Goal: Task Accomplishment & Management: Complete application form

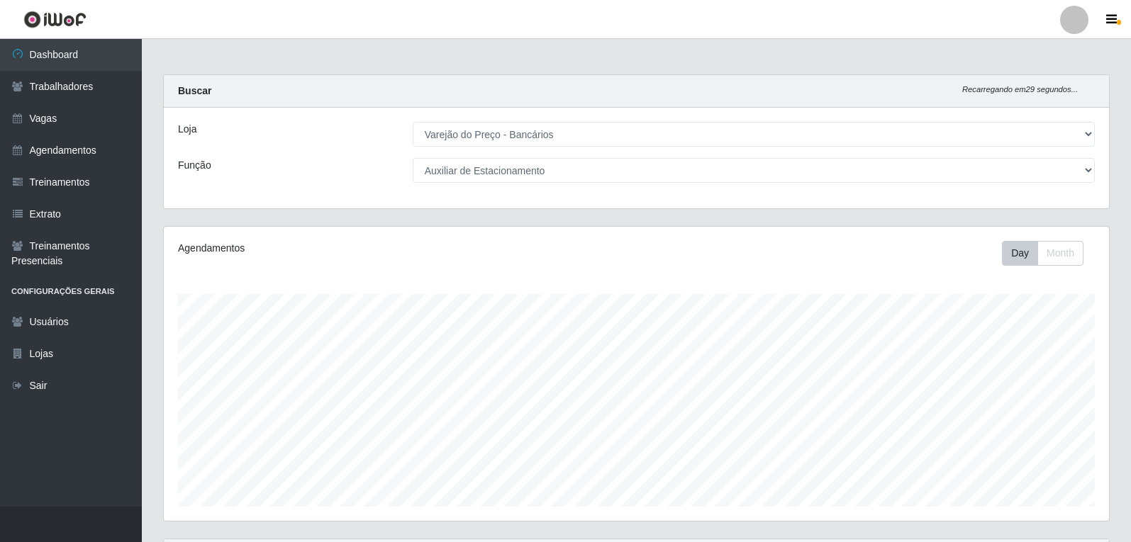
select select "157"
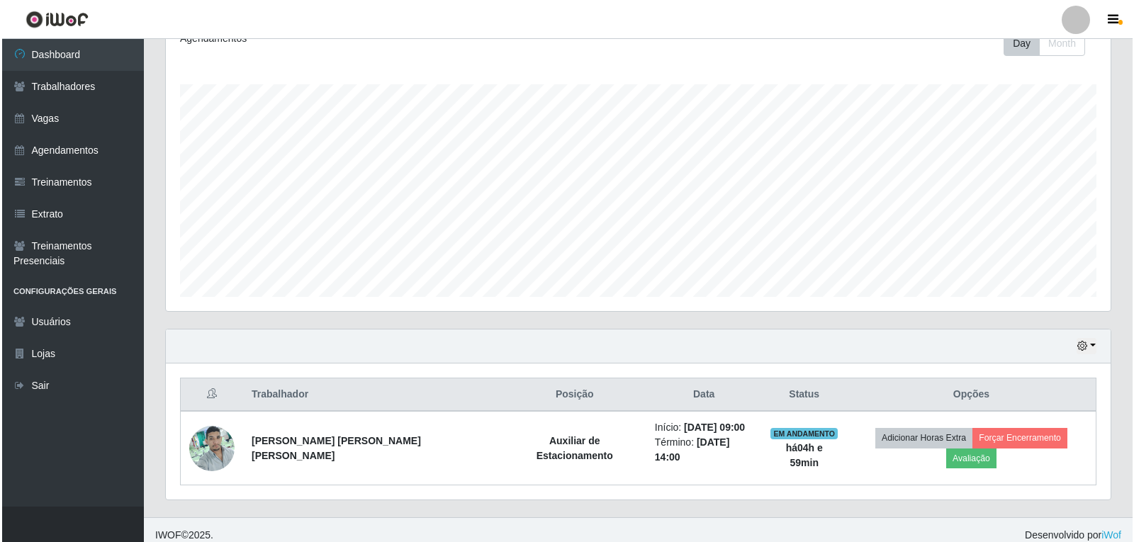
scroll to position [294, 945]
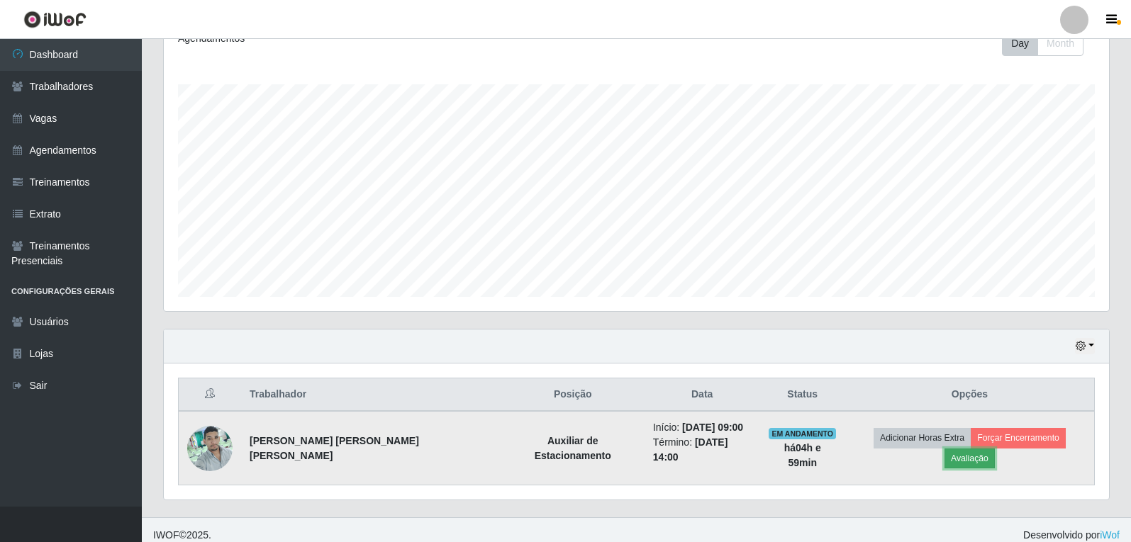
click at [995, 449] on button "Avaliação" at bounding box center [969, 459] width 50 height 20
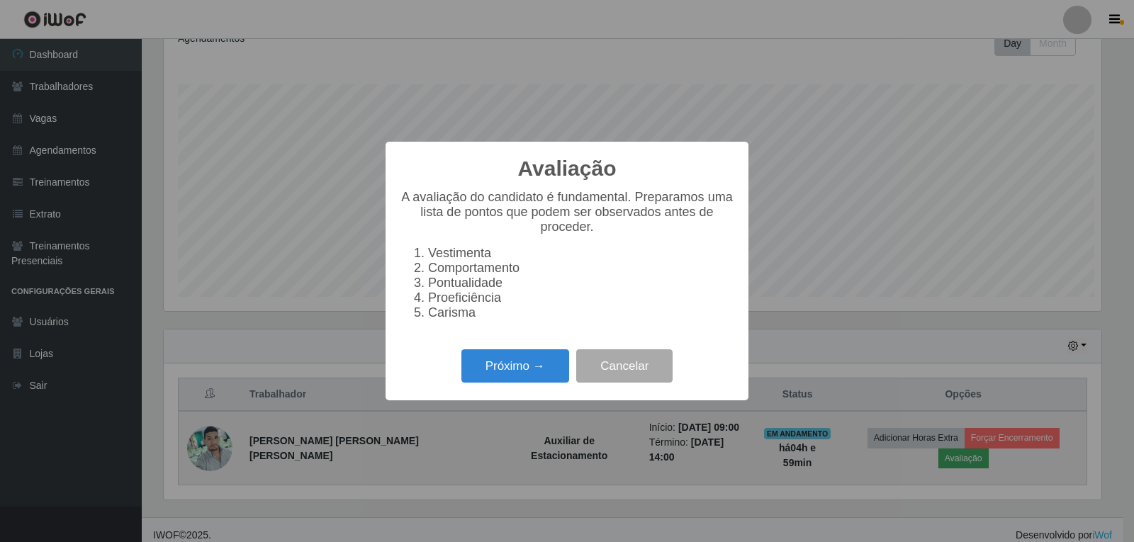
scroll to position [294, 938]
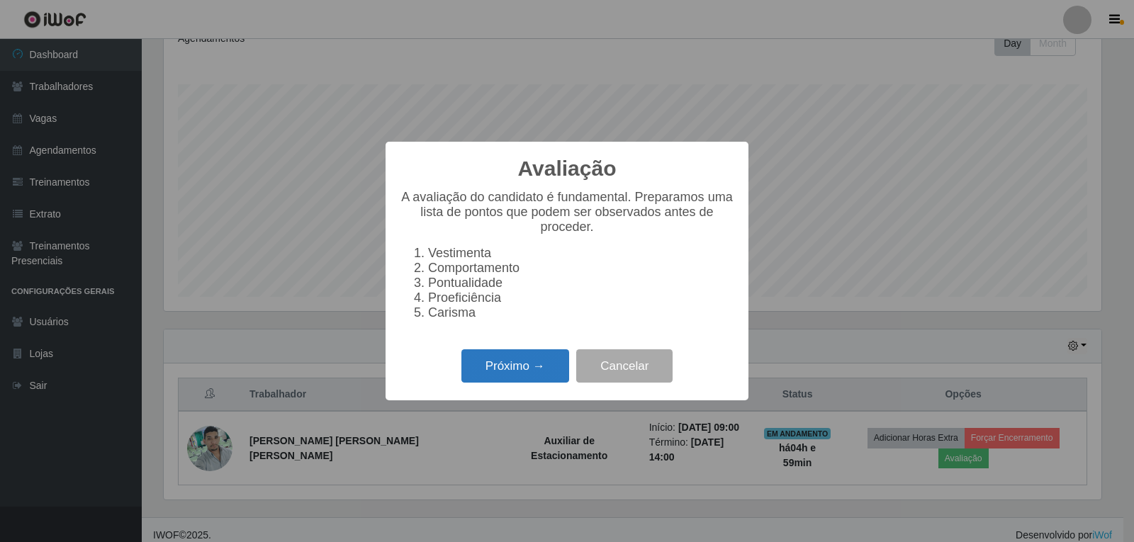
click at [512, 383] on button "Próximo →" at bounding box center [515, 365] width 108 height 33
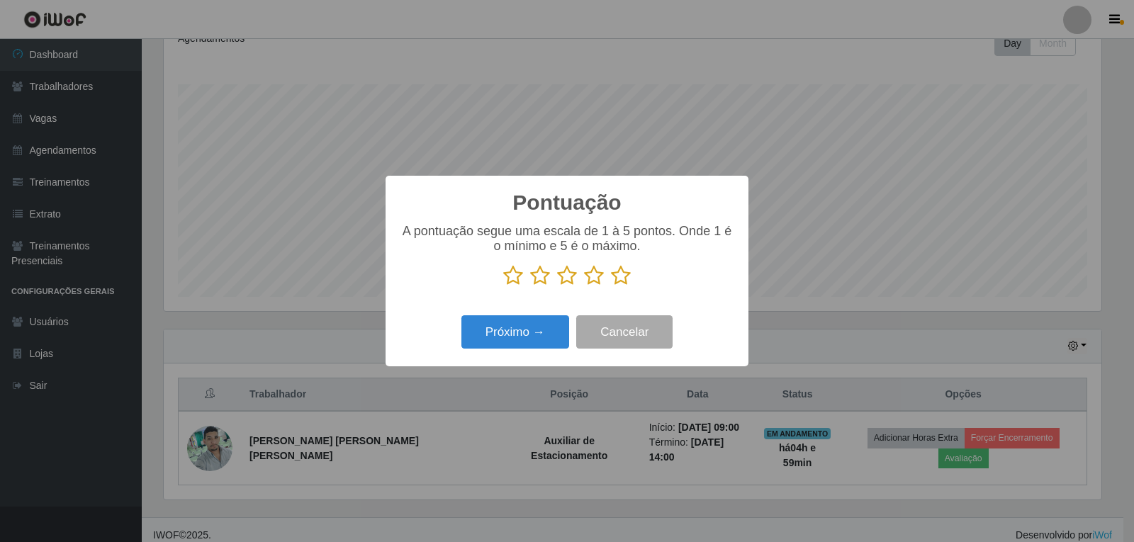
scroll to position [708614, 707970]
click at [620, 268] on div "A pontuação segue uma escala de 1 à 5 pontos. Onde 1 é o mínimo e 5 é o máximo." at bounding box center [567, 255] width 335 height 62
click at [620, 270] on icon at bounding box center [621, 275] width 20 height 21
click at [611, 286] on input "radio" at bounding box center [611, 286] width 0 height 0
click at [520, 327] on button "Próximo →" at bounding box center [515, 331] width 108 height 33
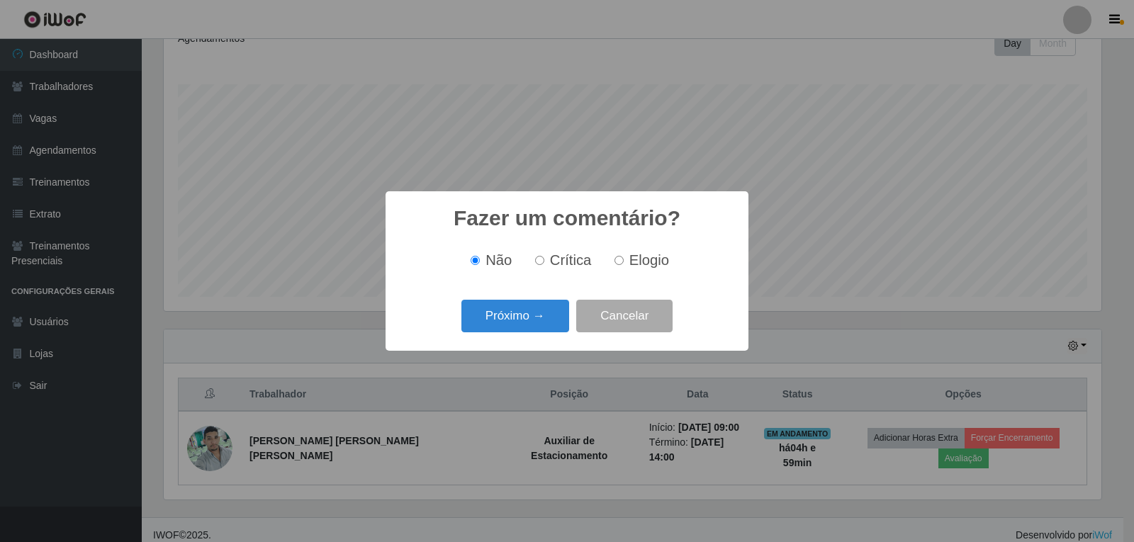
click at [525, 335] on div "Próximo → Cancelar" at bounding box center [567, 316] width 335 height 40
click at [527, 330] on button "Próximo →" at bounding box center [515, 316] width 108 height 33
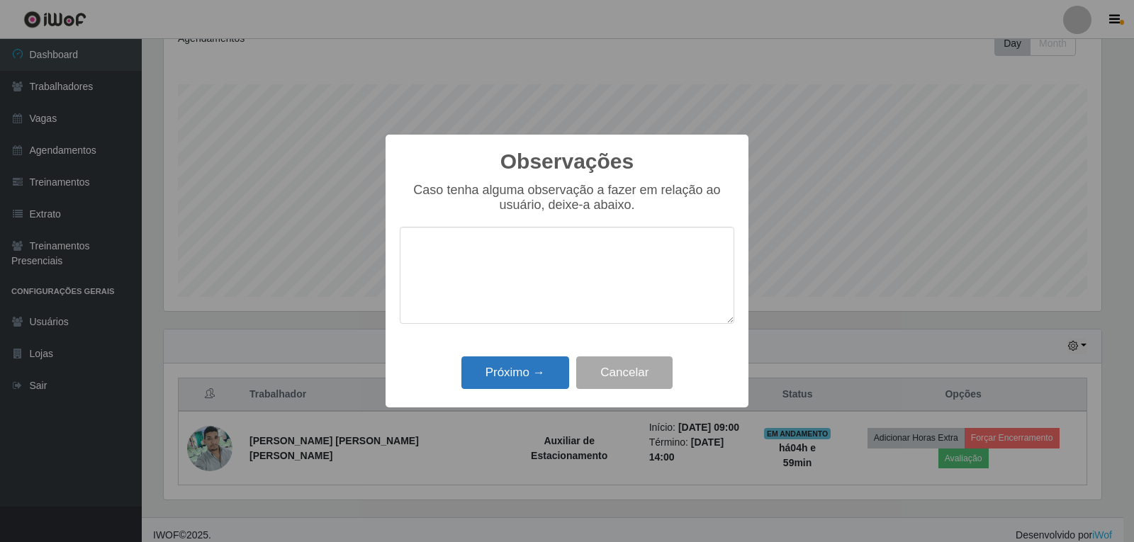
click at [535, 361] on div "Próximo → Cancelar" at bounding box center [567, 372] width 335 height 40
click at [535, 364] on button "Próximo →" at bounding box center [515, 373] width 108 height 33
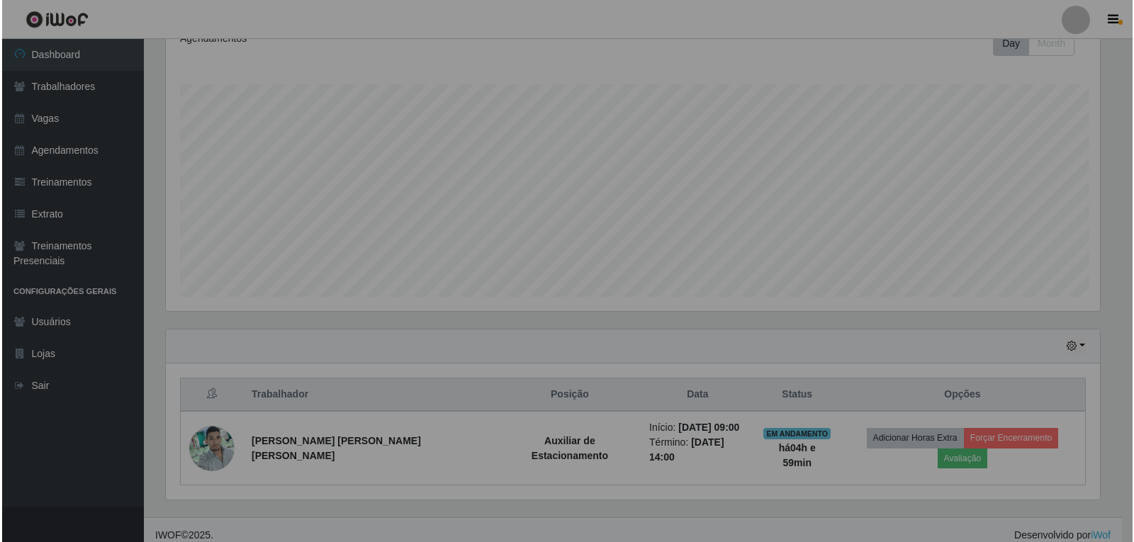
scroll to position [294, 945]
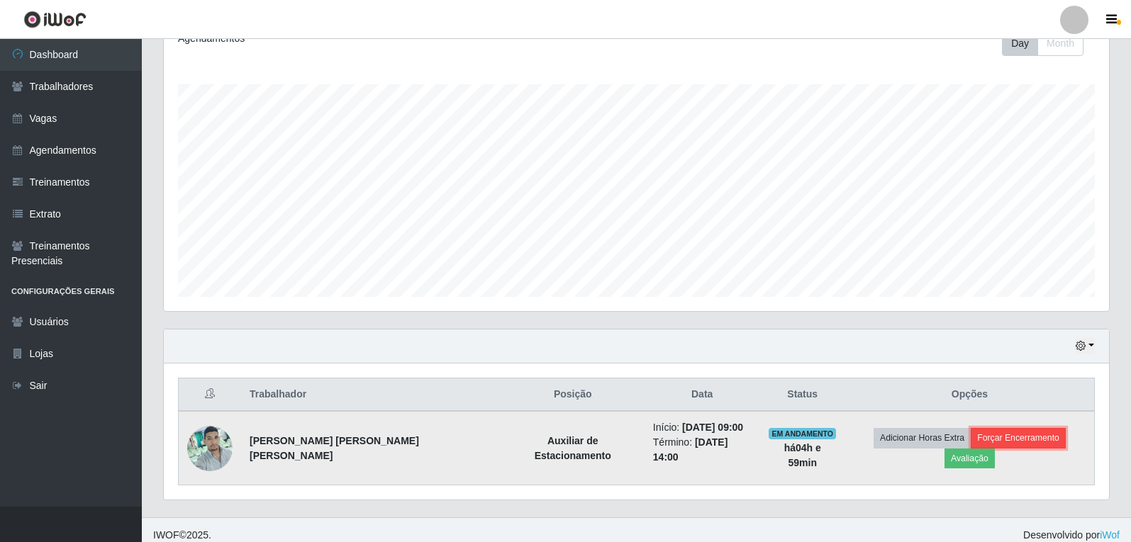
click at [985, 448] on button "Forçar Encerramento" at bounding box center [1017, 438] width 95 height 20
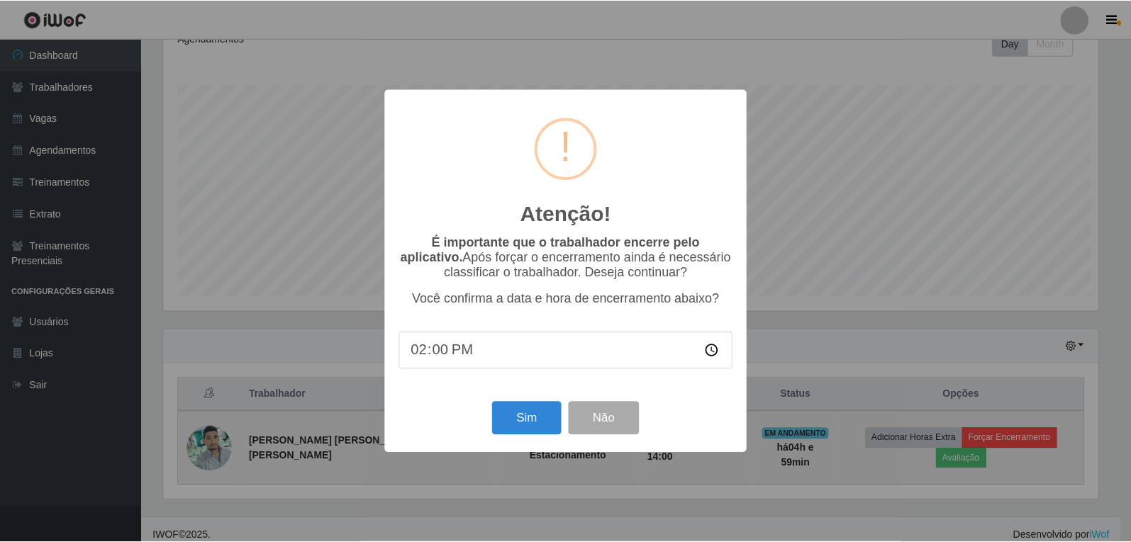
scroll to position [294, 938]
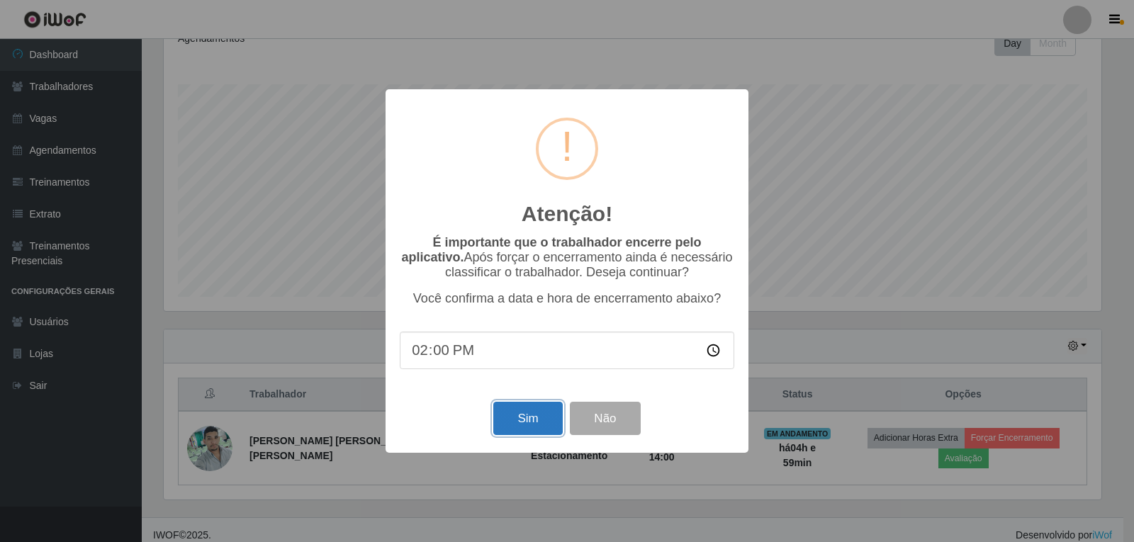
click at [530, 429] on button "Sim" at bounding box center [527, 418] width 69 height 33
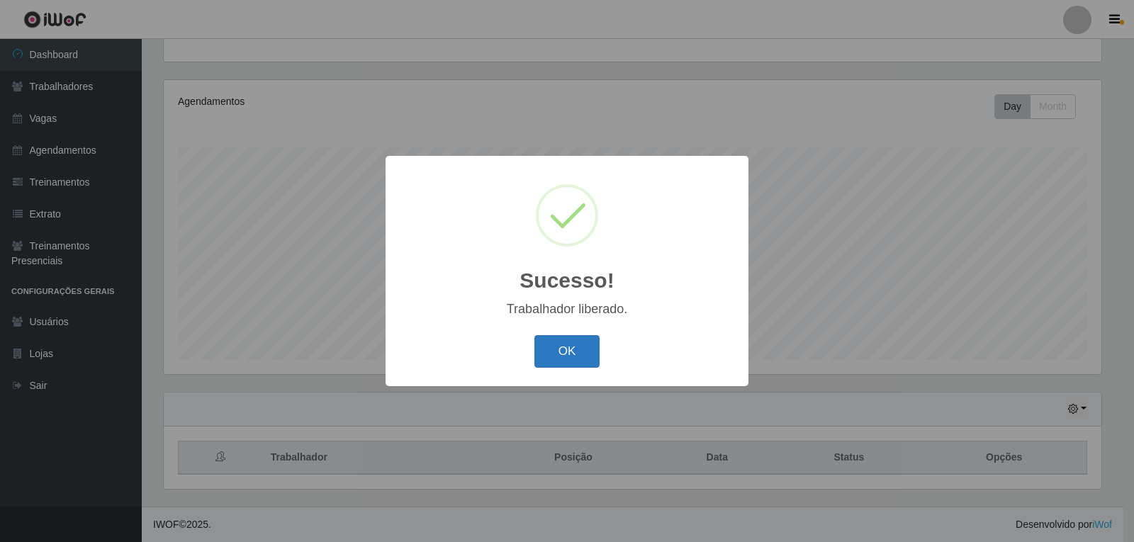
click at [560, 341] on button "OK" at bounding box center [568, 351] width 66 height 33
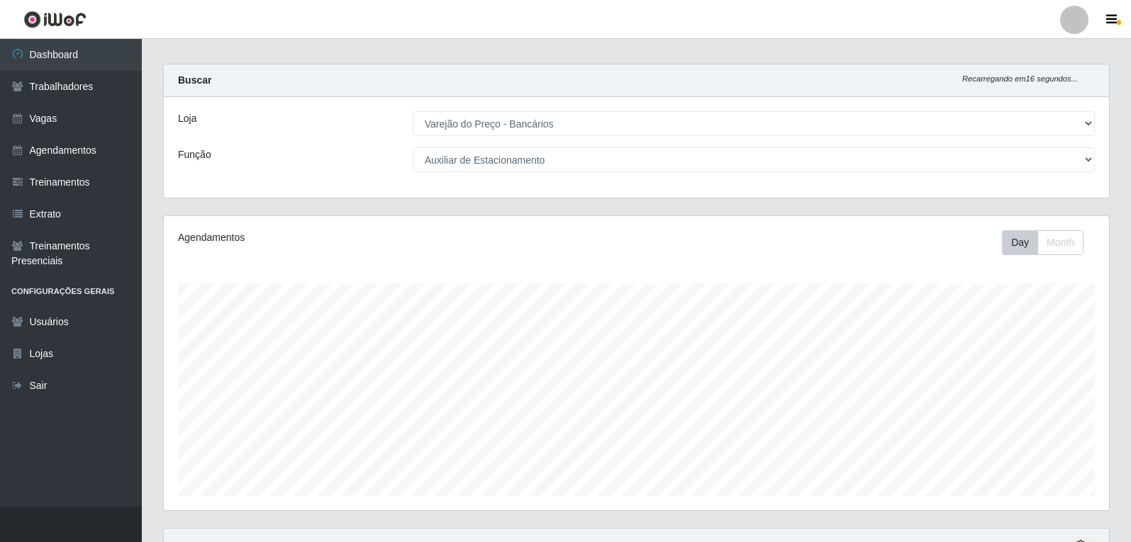
scroll to position [0, 0]
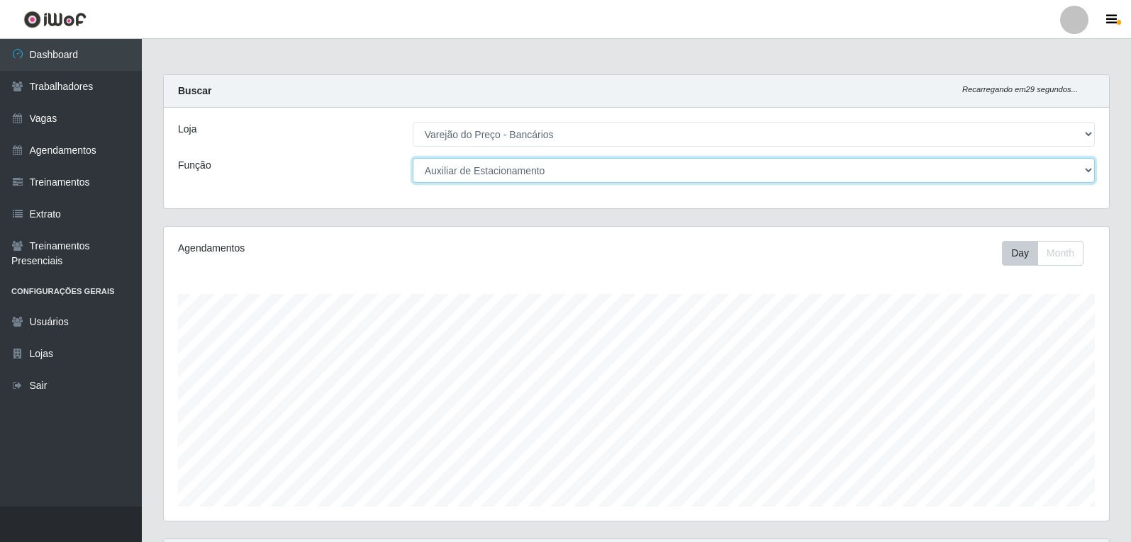
click at [552, 165] on select "[Selecione...] Auxiliar de Estacionamento Auxiliar de Estacionamento + Auxiliar…" at bounding box center [754, 170] width 682 height 25
select select "1"
click at [413, 158] on select "[Selecione...] Auxiliar de Estacionamento Auxiliar de Estacionamento + Auxiliar…" at bounding box center [754, 170] width 682 height 25
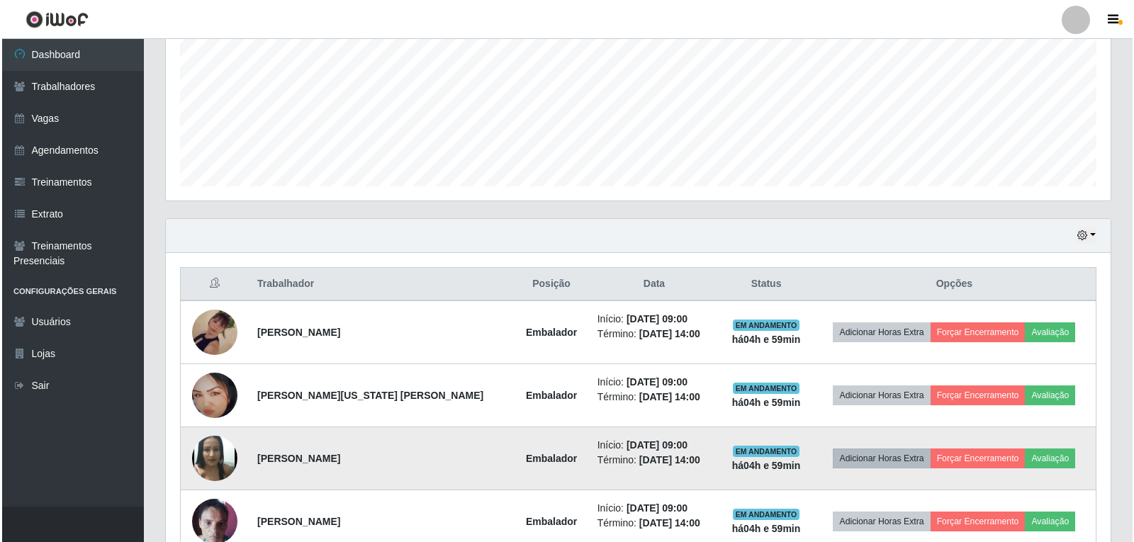
scroll to position [430, 0]
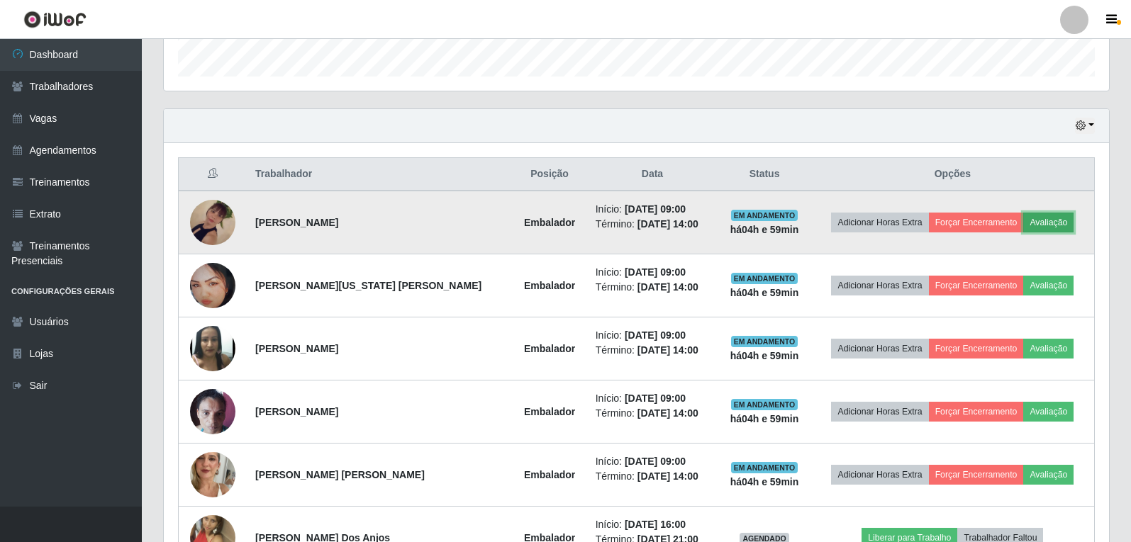
click at [1031, 219] on button "Avaliação" at bounding box center [1048, 223] width 50 height 20
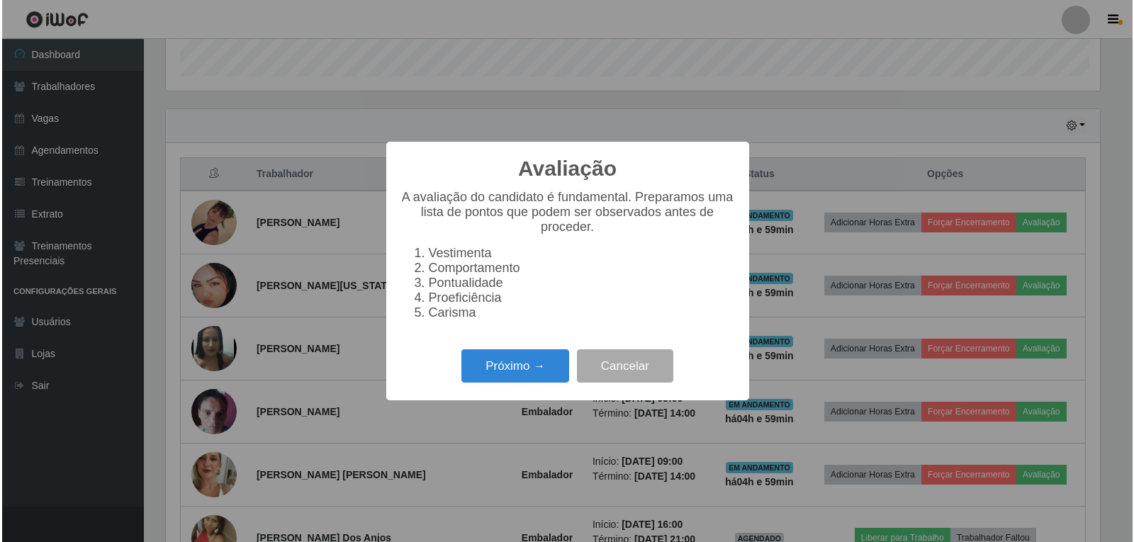
scroll to position [294, 938]
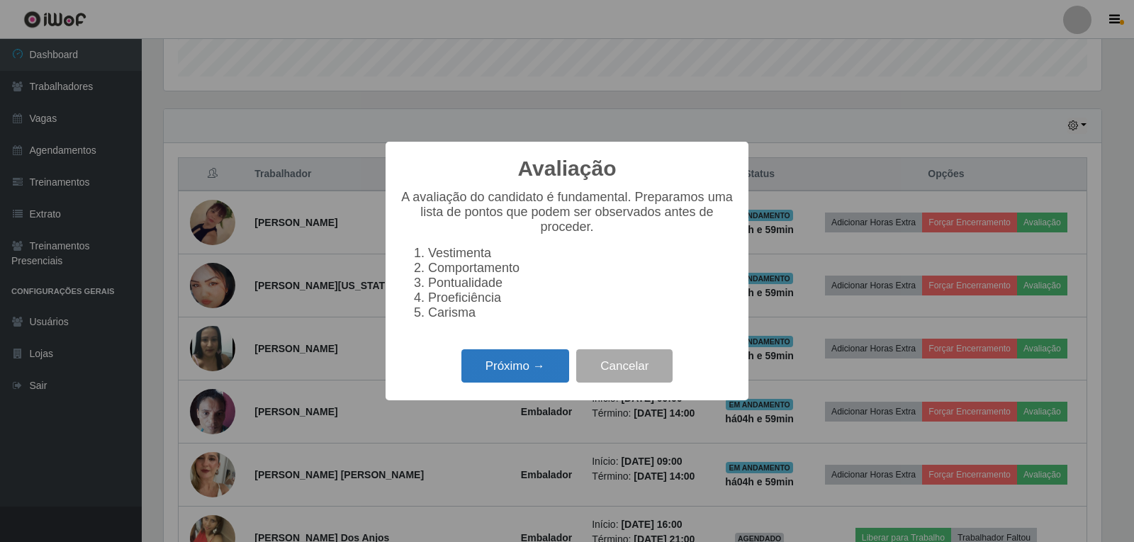
click at [532, 364] on button "Próximo →" at bounding box center [515, 365] width 108 height 33
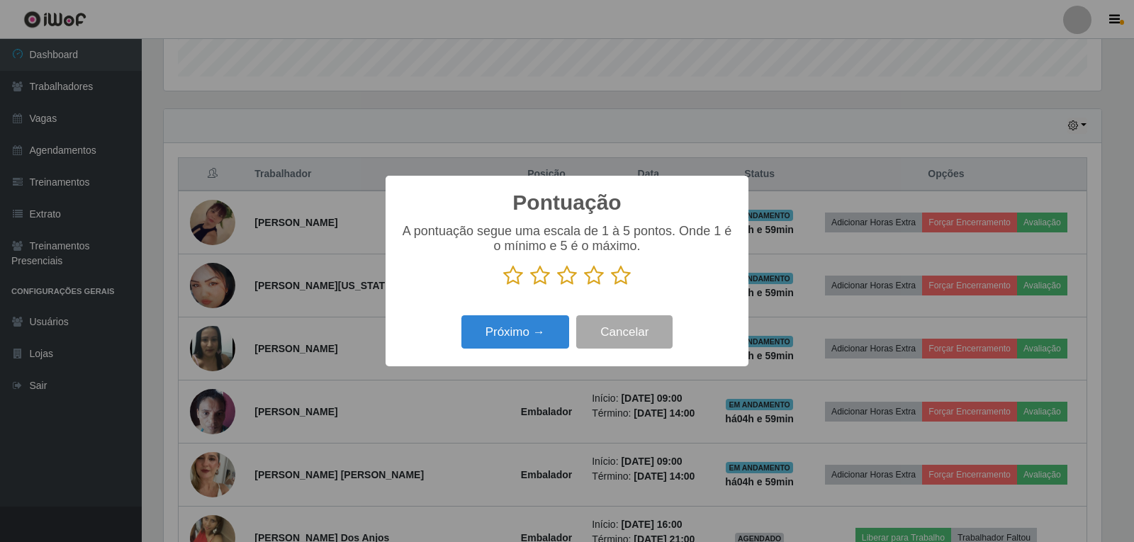
click at [620, 279] on icon at bounding box center [621, 275] width 20 height 21
click at [611, 286] on input "radio" at bounding box center [611, 286] width 0 height 0
click at [539, 335] on button "Próximo →" at bounding box center [515, 331] width 108 height 33
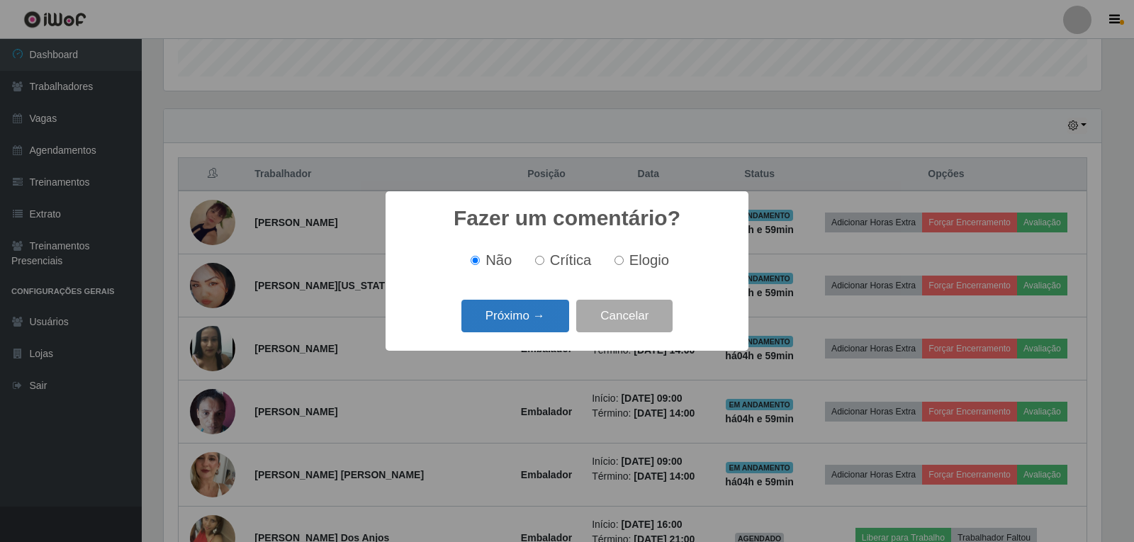
click at [539, 331] on button "Próximo →" at bounding box center [515, 316] width 108 height 33
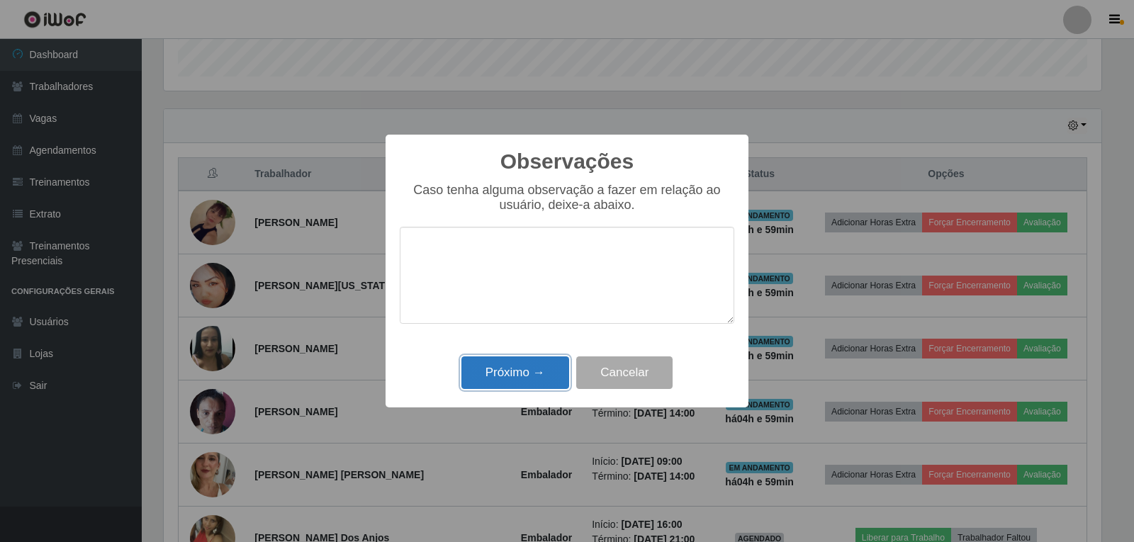
click at [533, 383] on button "Próximo →" at bounding box center [515, 373] width 108 height 33
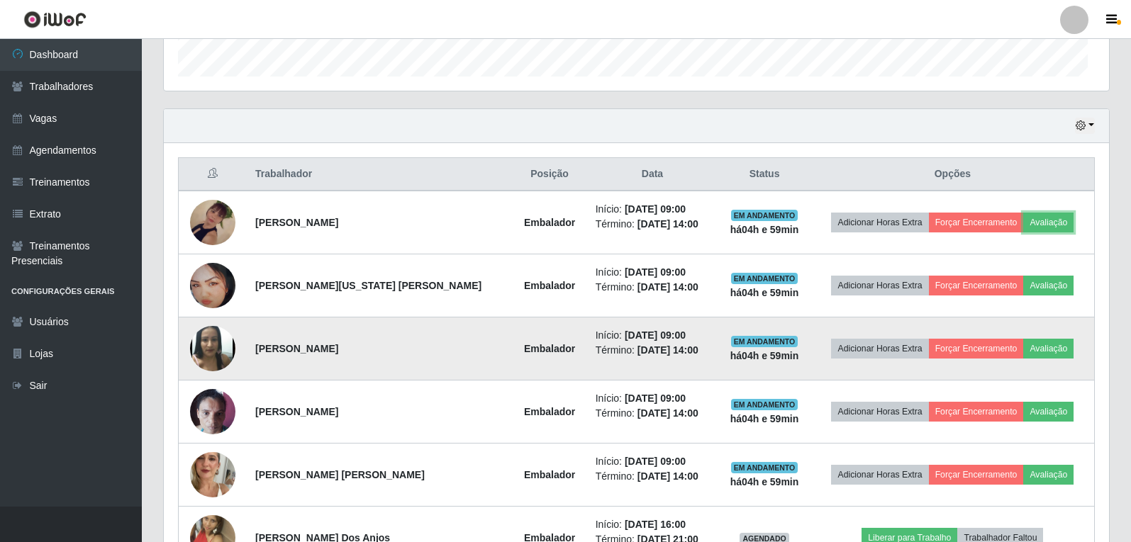
scroll to position [294, 945]
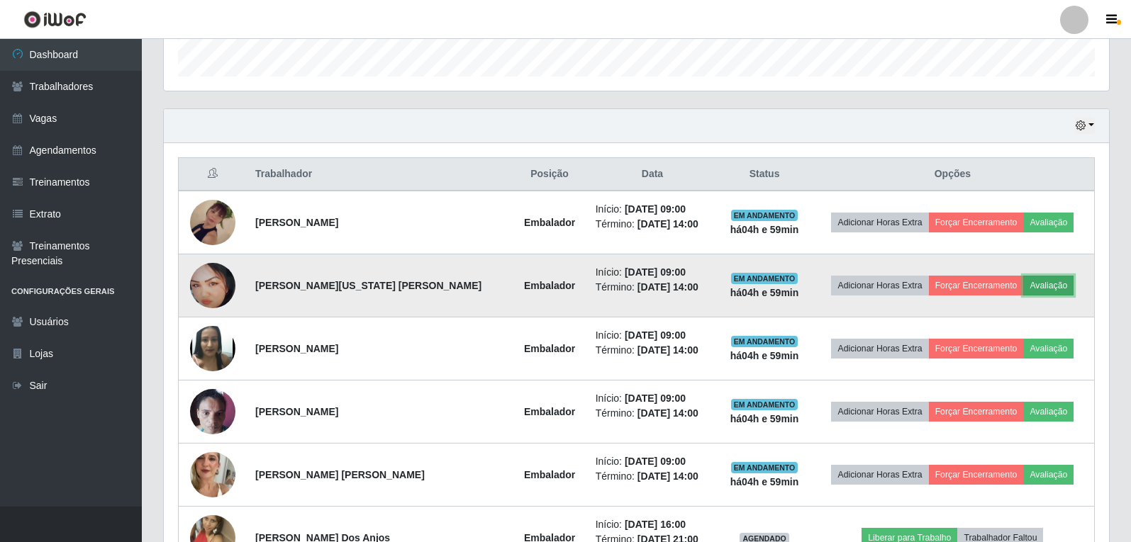
click at [1034, 280] on button "Avaliação" at bounding box center [1048, 286] width 50 height 20
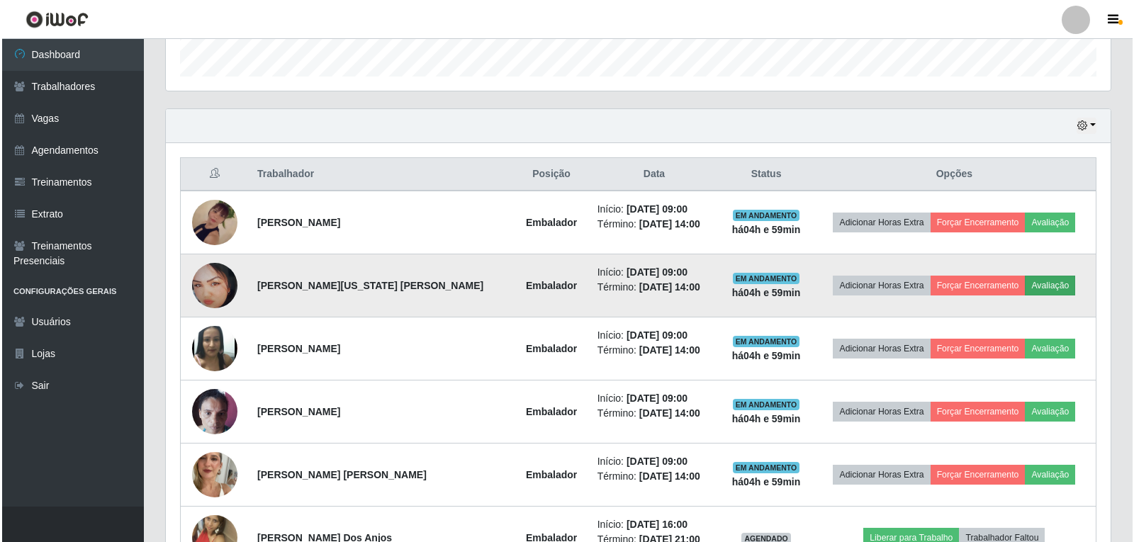
scroll to position [294, 938]
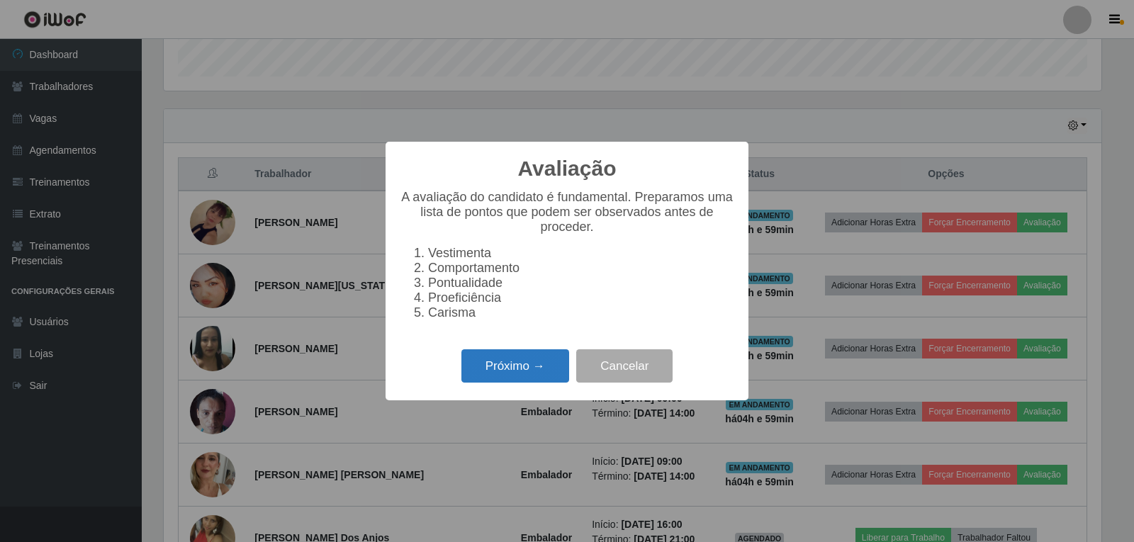
click at [500, 364] on button "Próximo →" at bounding box center [515, 365] width 108 height 33
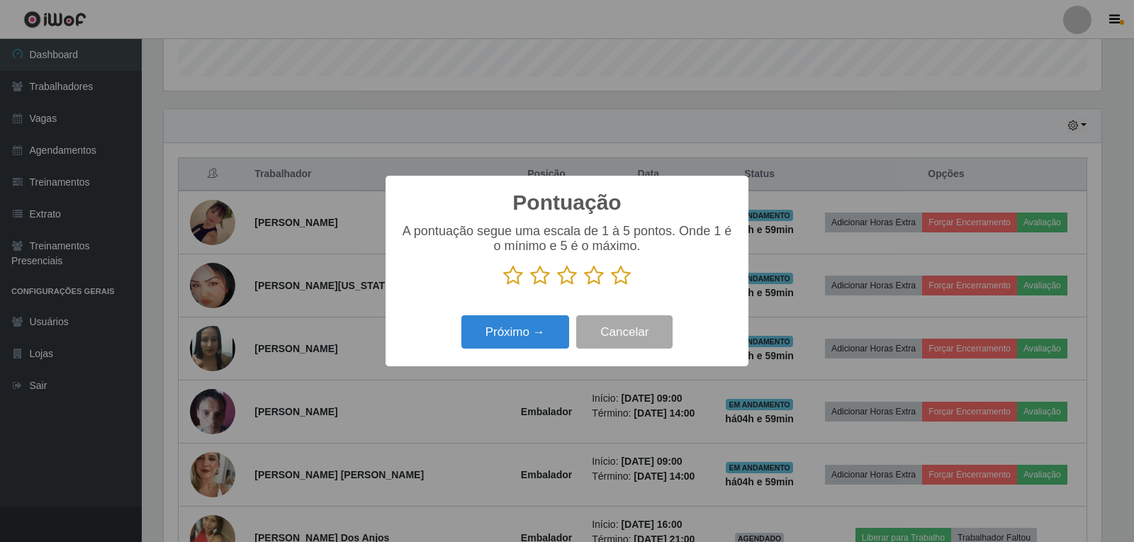
click at [621, 274] on icon at bounding box center [621, 275] width 20 height 21
click at [611, 286] on input "radio" at bounding box center [611, 286] width 0 height 0
click at [510, 329] on button "Próximo →" at bounding box center [515, 331] width 108 height 33
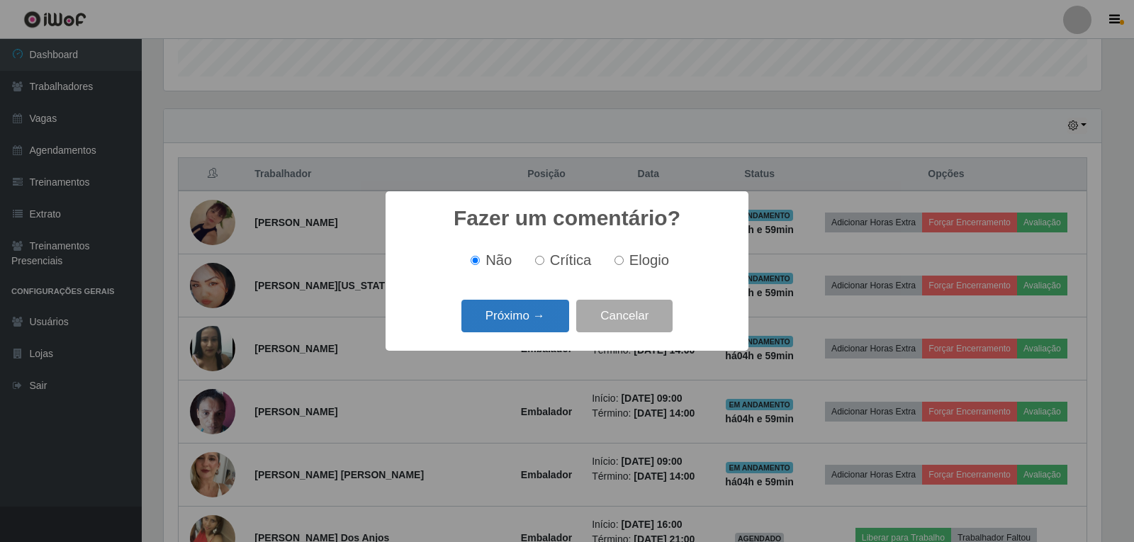
click at [520, 328] on button "Próximo →" at bounding box center [515, 316] width 108 height 33
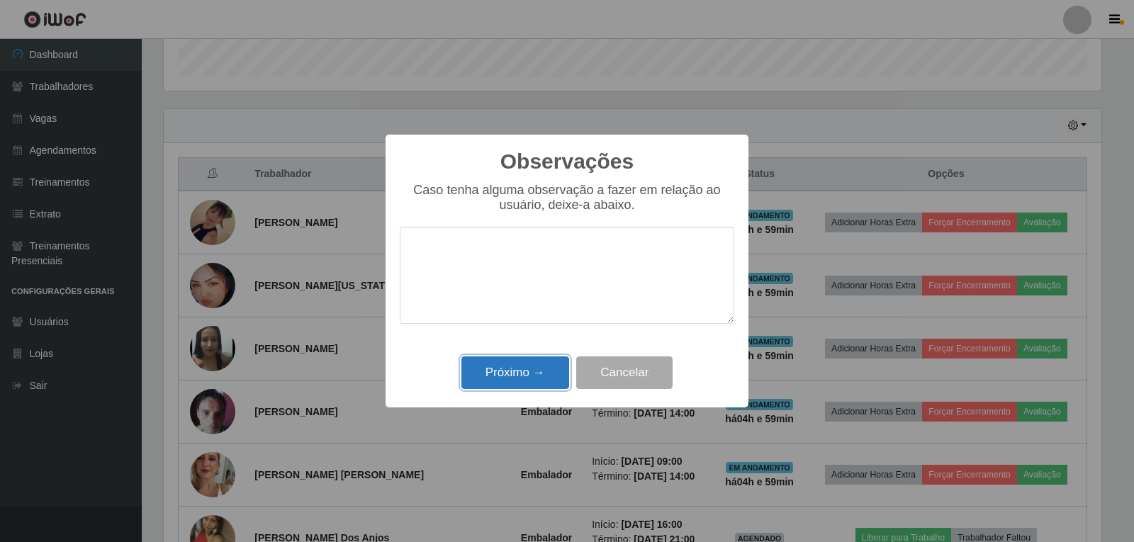
click at [523, 376] on button "Próximo →" at bounding box center [515, 373] width 108 height 33
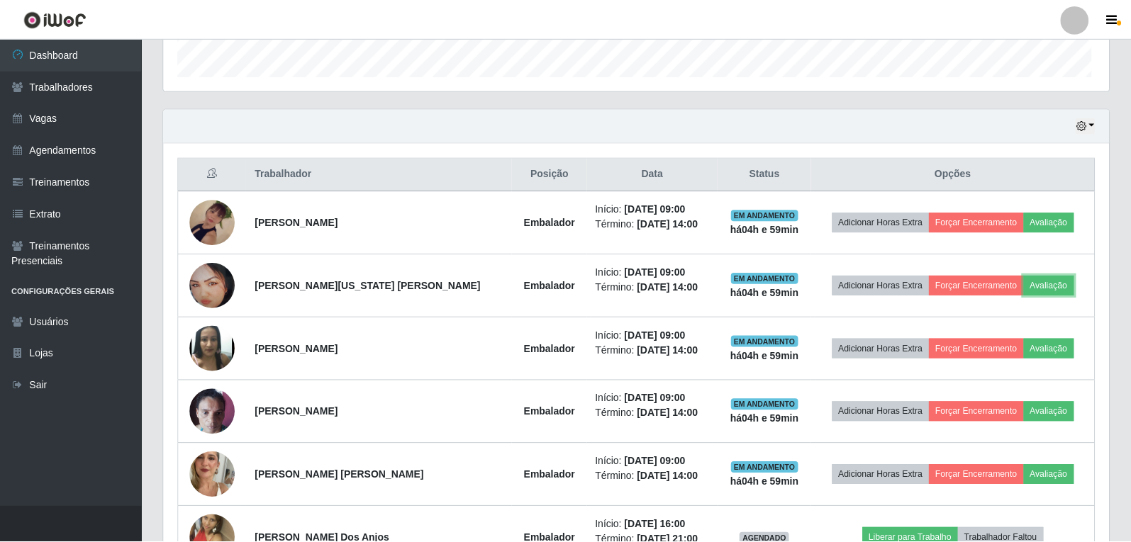
scroll to position [0, 0]
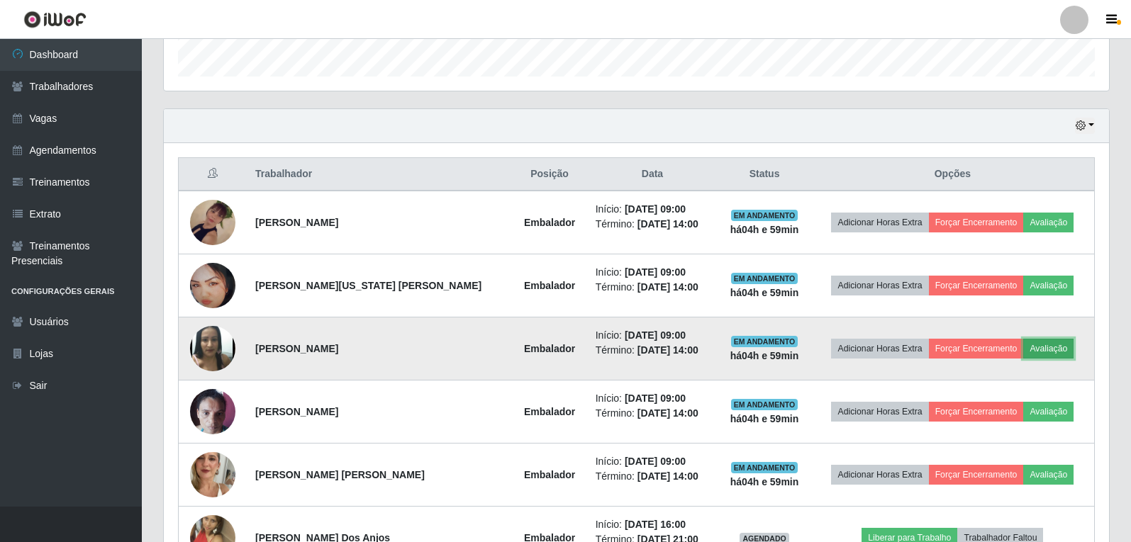
click at [1048, 344] on button "Avaliação" at bounding box center [1048, 349] width 50 height 20
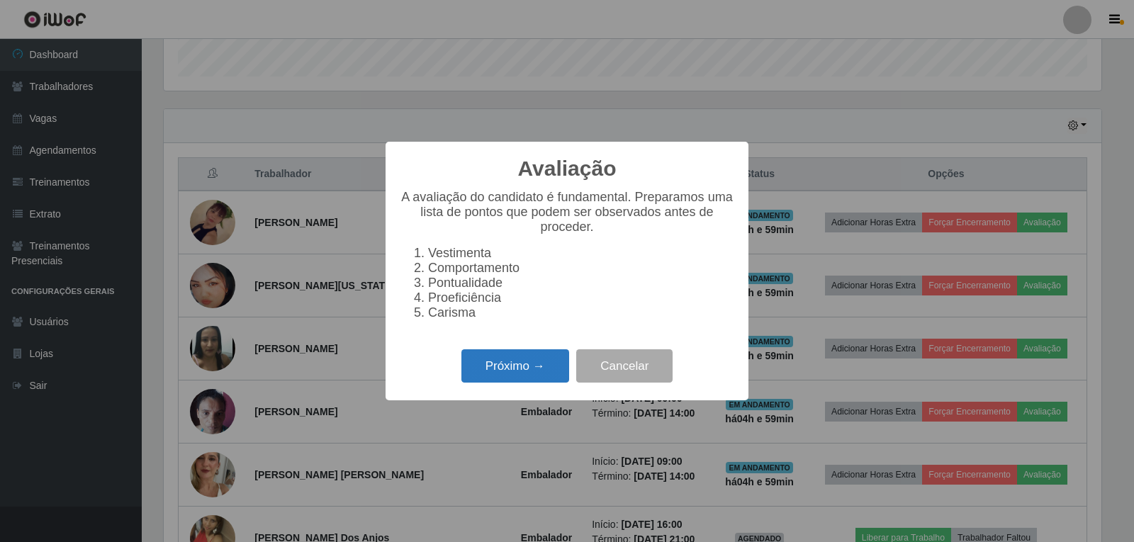
click at [529, 374] on button "Próximo →" at bounding box center [515, 365] width 108 height 33
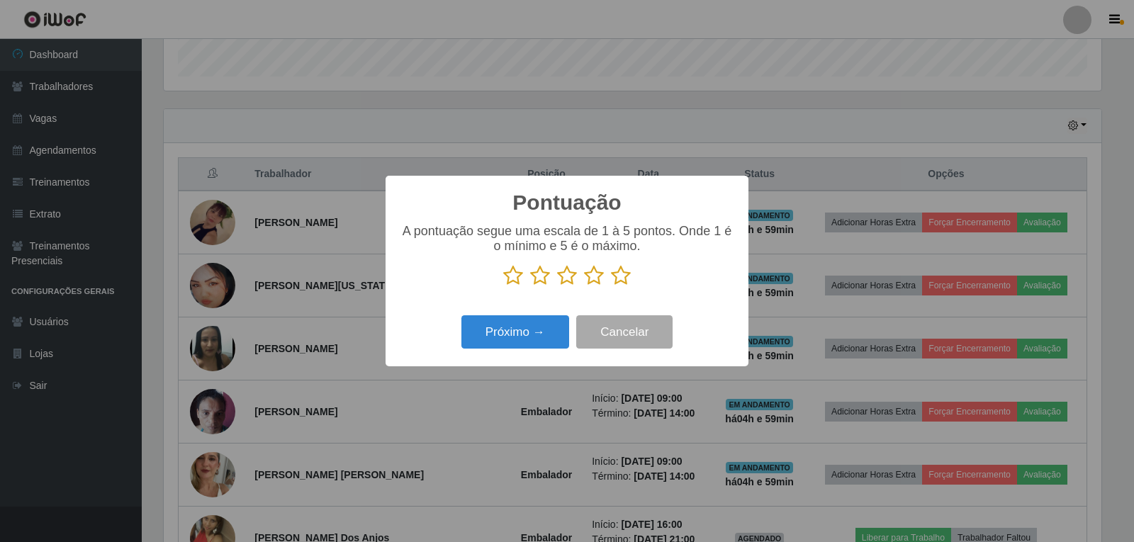
click at [620, 275] on icon at bounding box center [621, 275] width 20 height 21
click at [611, 286] on input "radio" at bounding box center [611, 286] width 0 height 0
click at [510, 343] on button "Próximo →" at bounding box center [515, 331] width 108 height 33
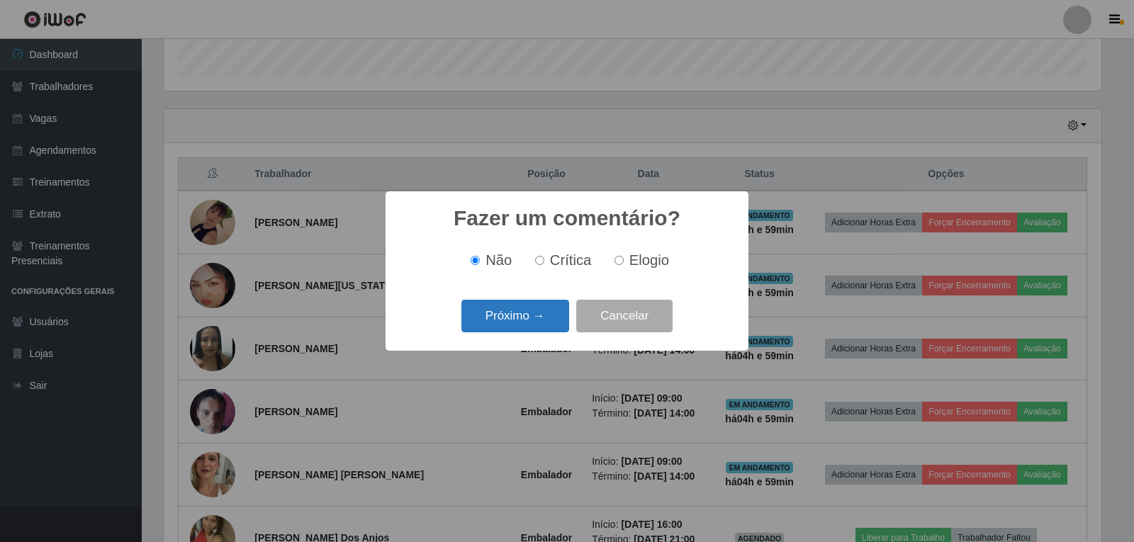
click at [531, 307] on button "Próximo →" at bounding box center [515, 316] width 108 height 33
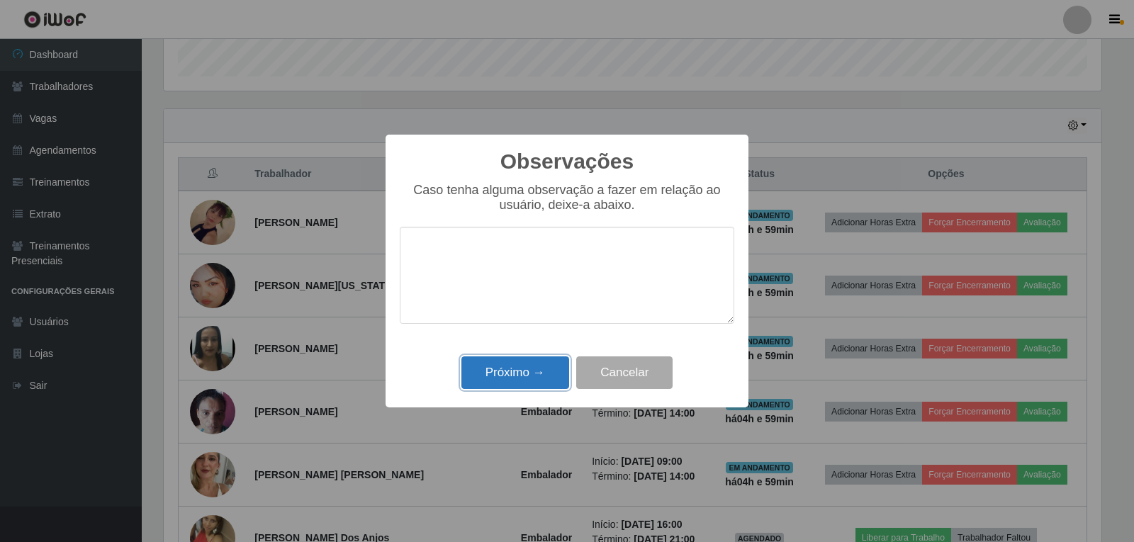
click at [541, 365] on button "Próximo →" at bounding box center [515, 373] width 108 height 33
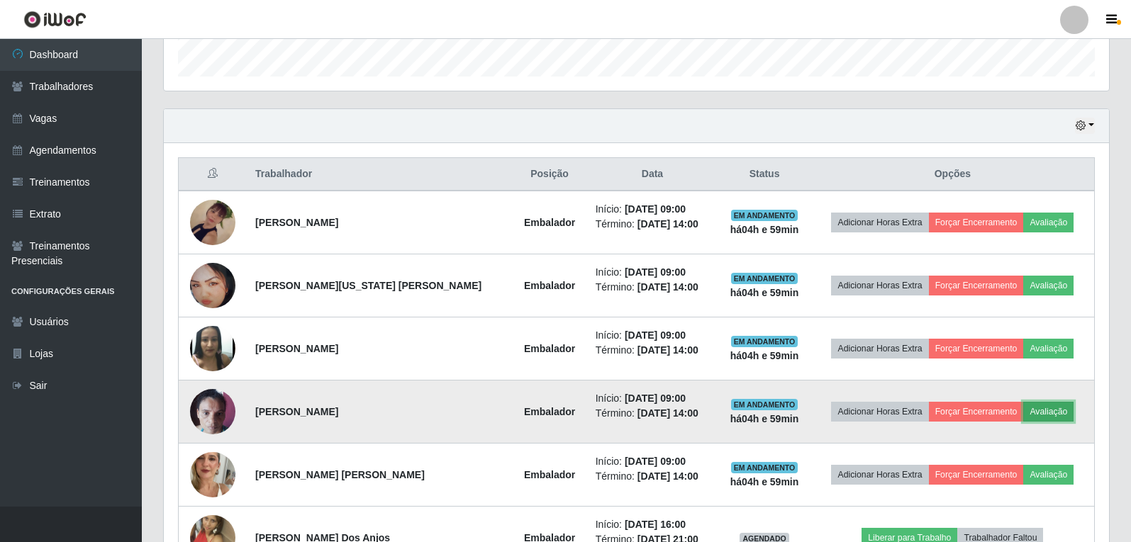
click at [1041, 410] on button "Avaliação" at bounding box center [1048, 412] width 50 height 20
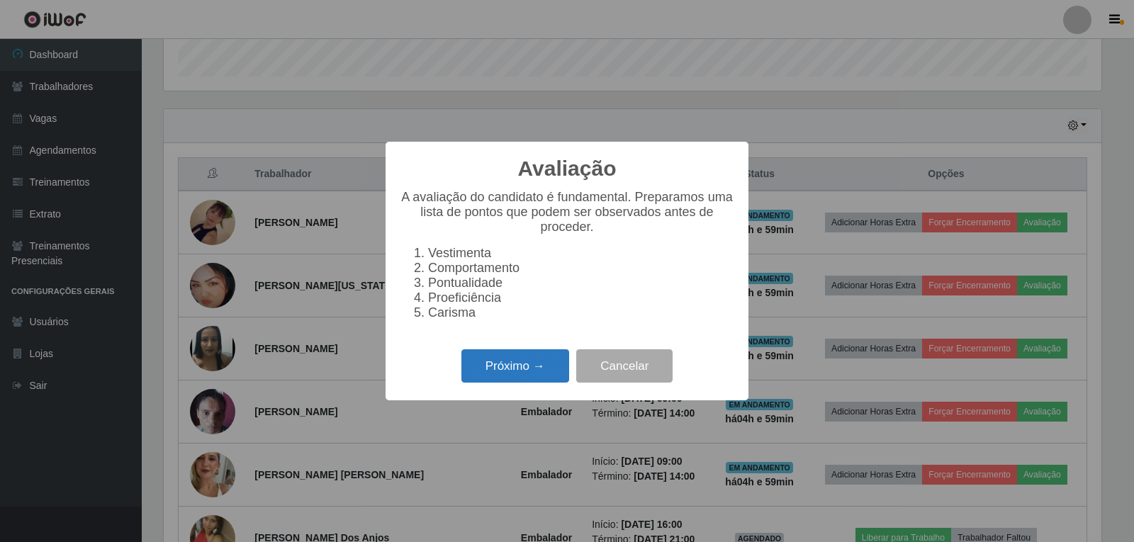
click at [514, 364] on button "Próximo →" at bounding box center [515, 365] width 108 height 33
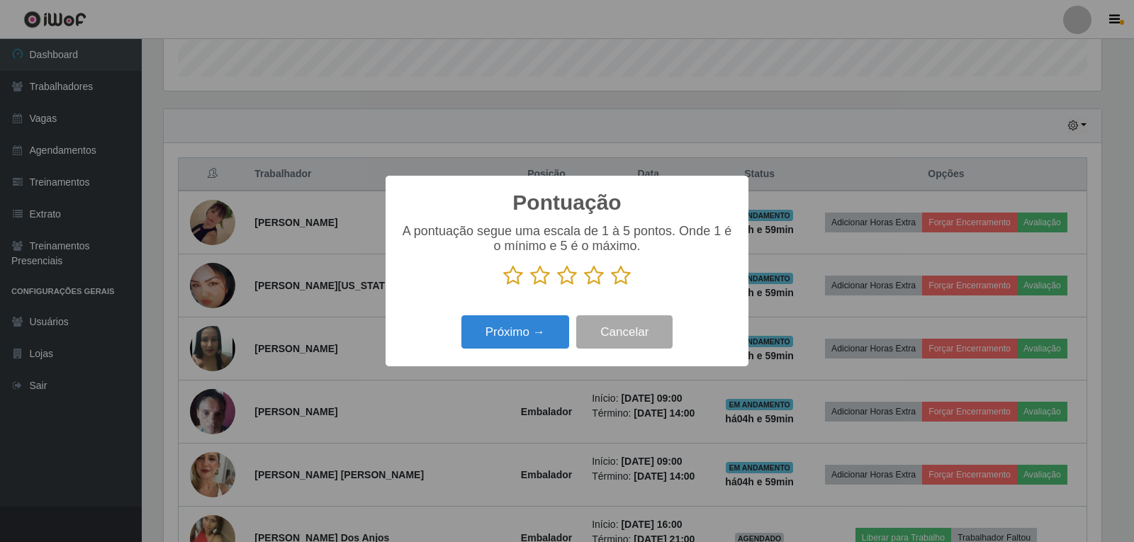
click at [622, 285] on icon at bounding box center [621, 275] width 20 height 21
click at [611, 286] on input "radio" at bounding box center [611, 286] width 0 height 0
click at [520, 328] on button "Próximo →" at bounding box center [515, 331] width 108 height 33
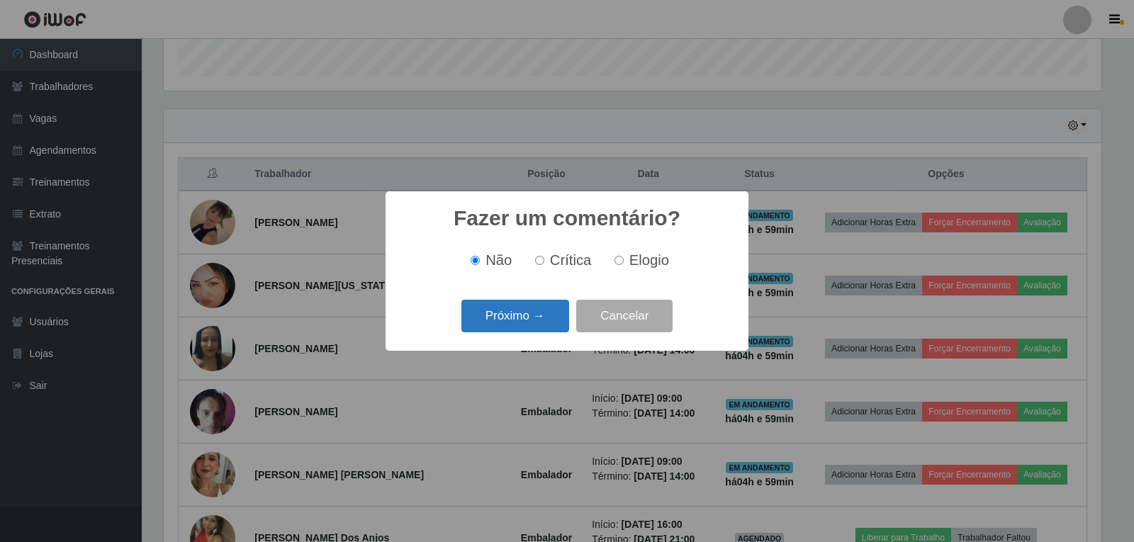
click at [540, 320] on button "Próximo →" at bounding box center [515, 316] width 108 height 33
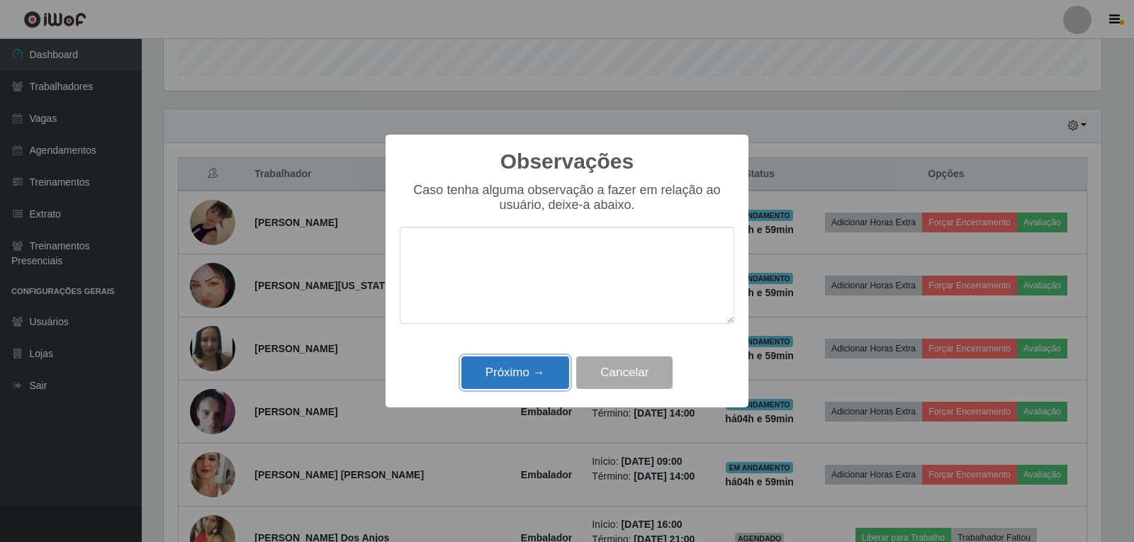
click at [535, 364] on button "Próximo →" at bounding box center [515, 373] width 108 height 33
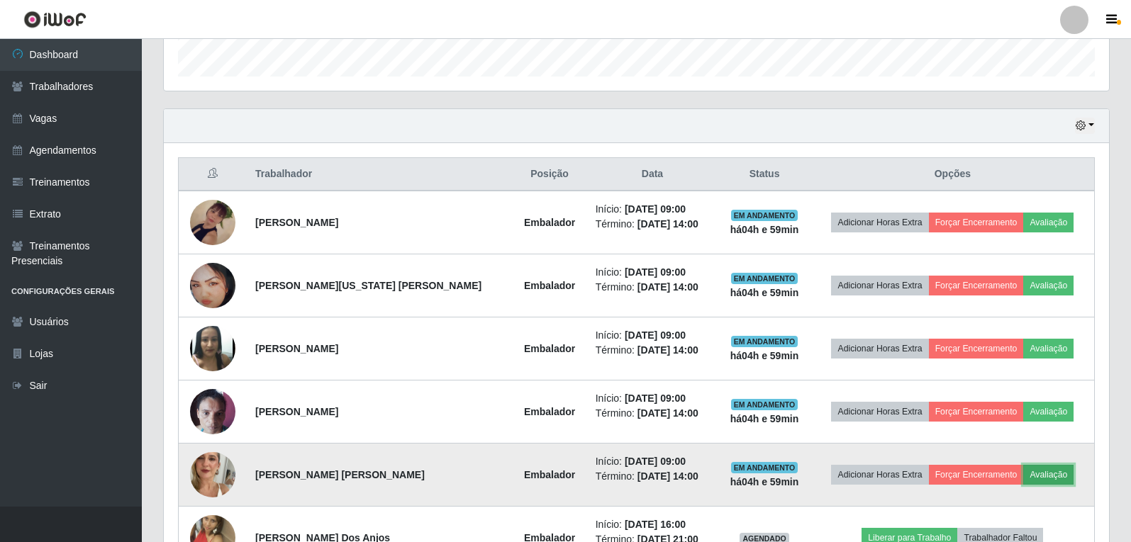
click at [1037, 472] on button "Avaliação" at bounding box center [1048, 475] width 50 height 20
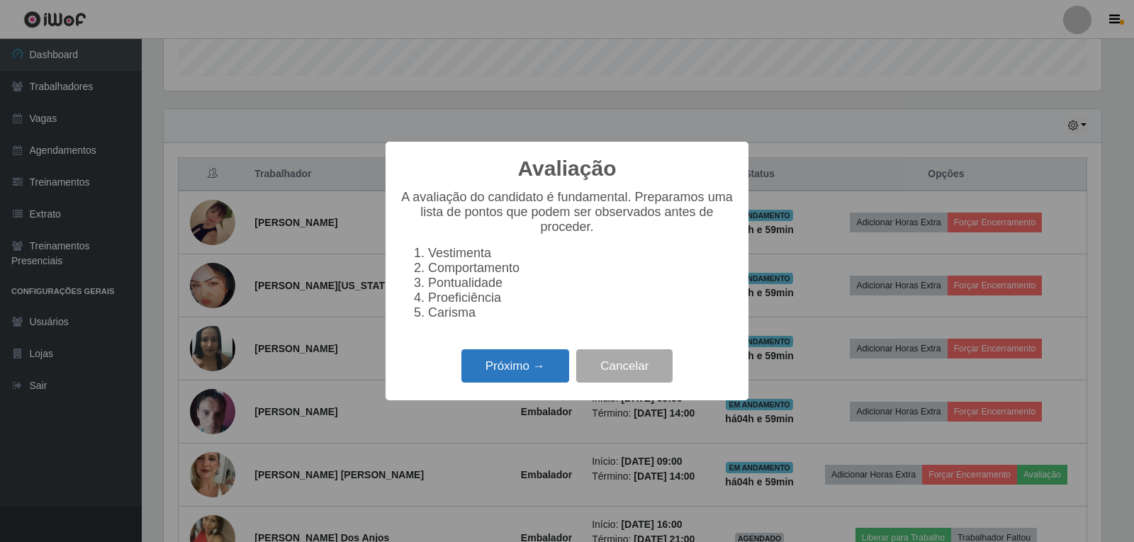
click at [492, 382] on button "Próximo →" at bounding box center [515, 365] width 108 height 33
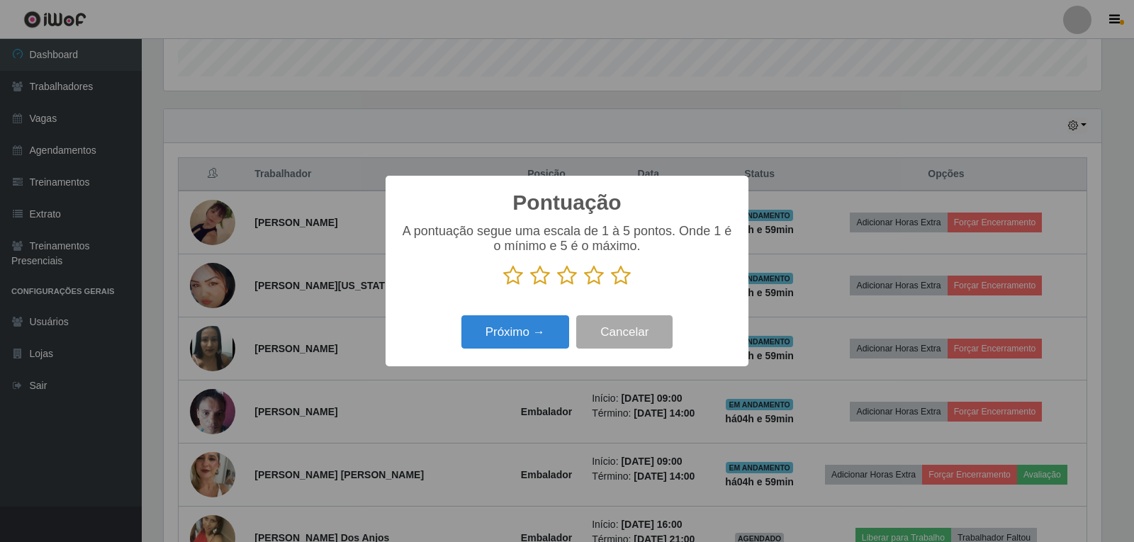
click at [628, 279] on icon at bounding box center [621, 275] width 20 height 21
click at [611, 286] on input "radio" at bounding box center [611, 286] width 0 height 0
click at [529, 323] on button "Próximo →" at bounding box center [515, 331] width 108 height 33
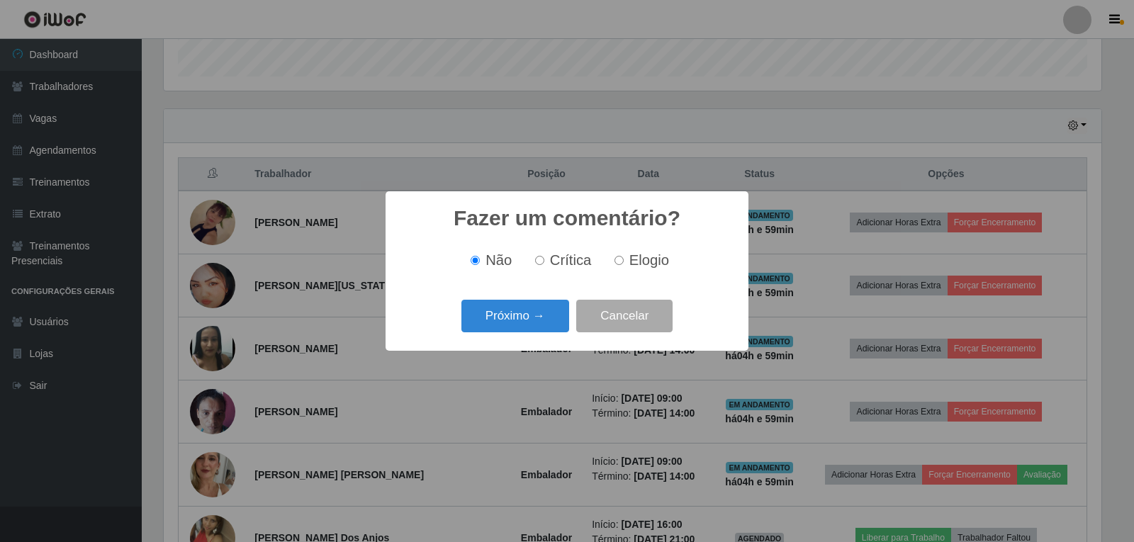
click at [529, 323] on button "Próximo →" at bounding box center [515, 316] width 108 height 33
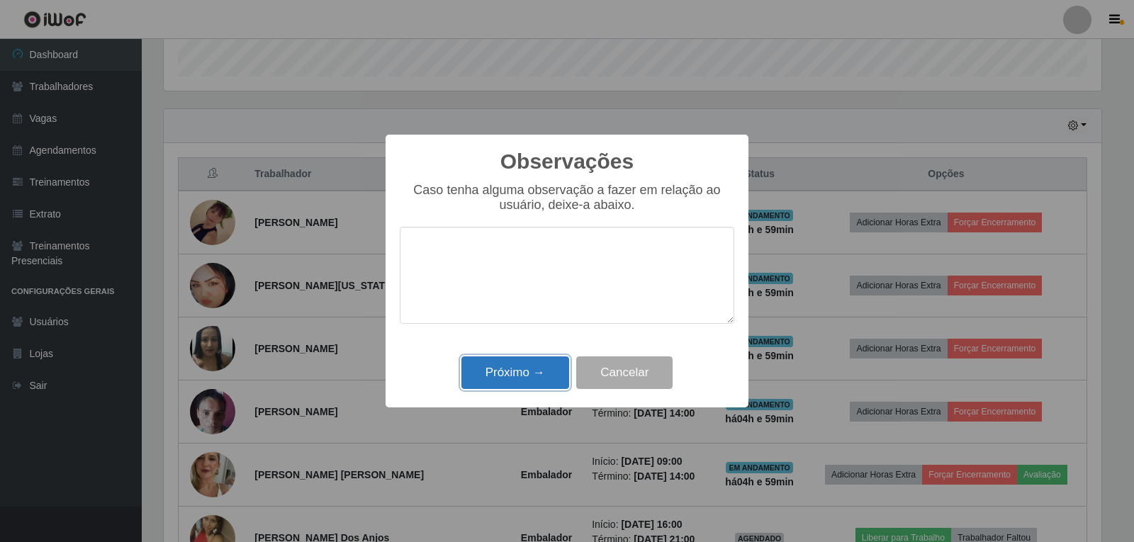
click at [544, 380] on button "Próximo →" at bounding box center [515, 373] width 108 height 33
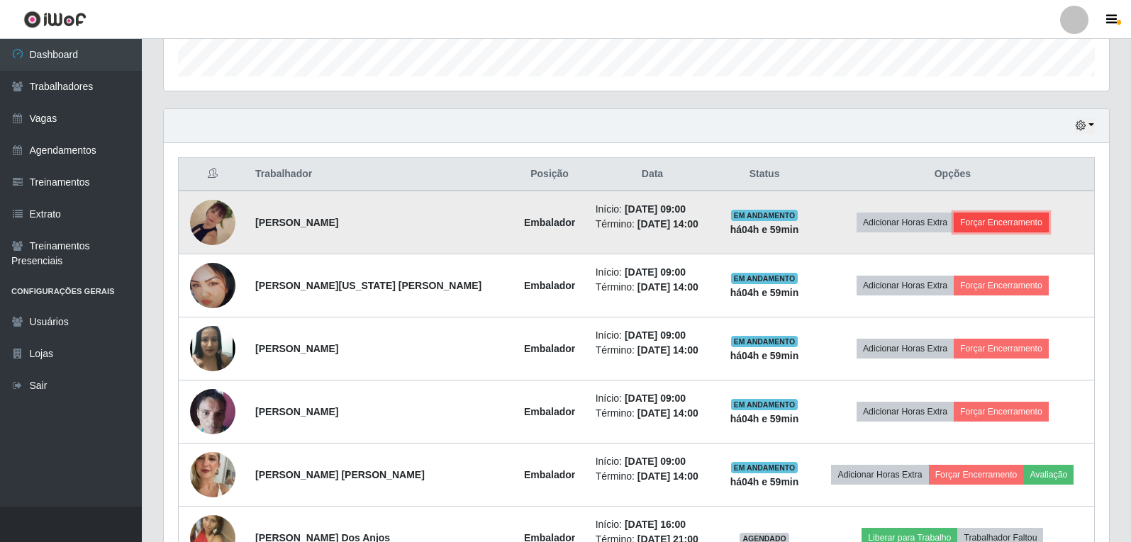
click at [988, 229] on button "Forçar Encerramento" at bounding box center [1000, 223] width 95 height 20
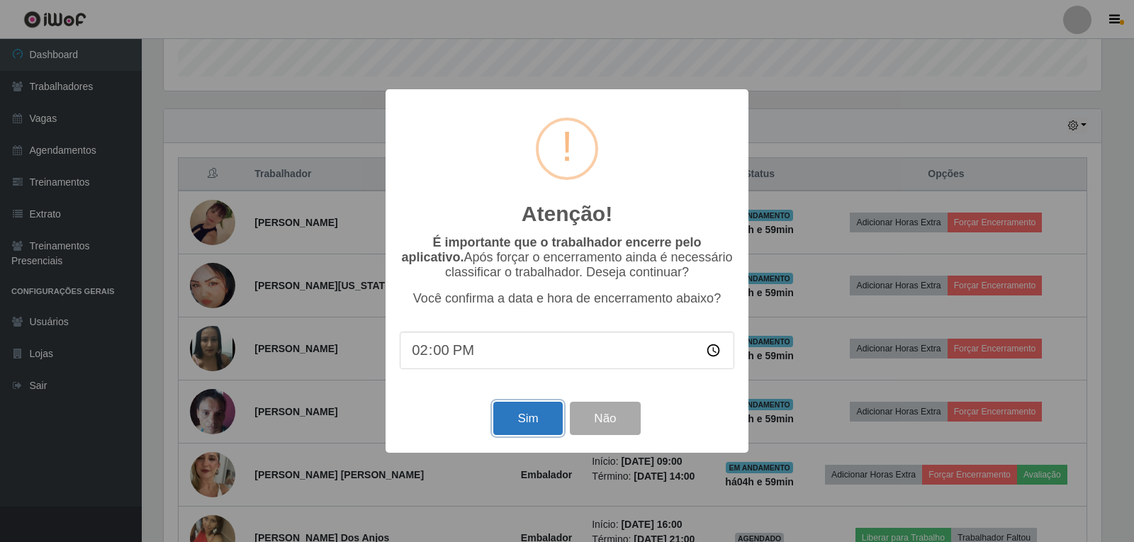
click at [536, 416] on button "Sim" at bounding box center [527, 418] width 69 height 33
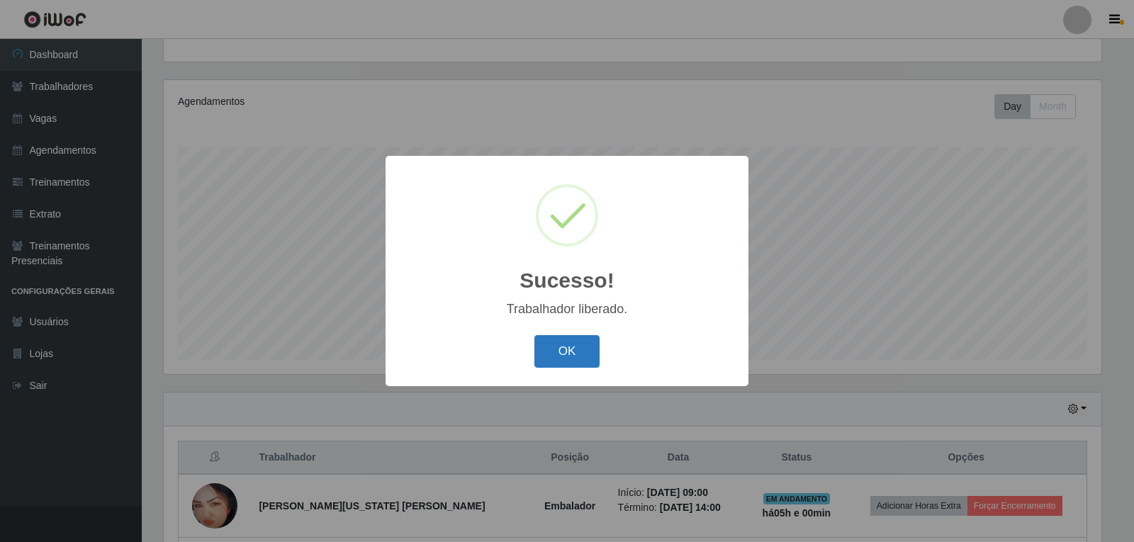
click at [564, 362] on button "OK" at bounding box center [568, 351] width 66 height 33
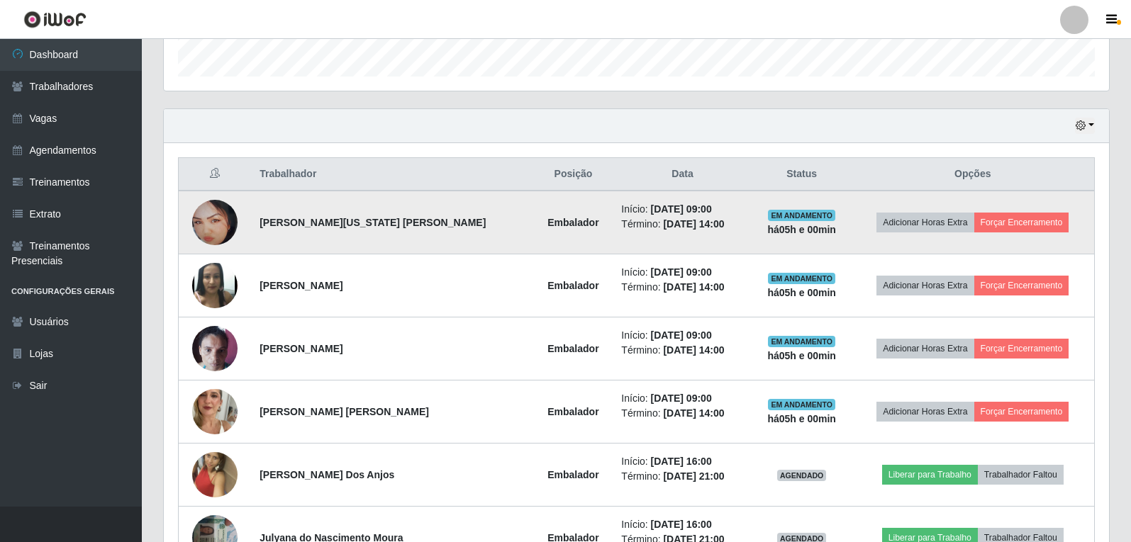
click at [985, 233] on td "Adicionar Horas Extra Forçar Encerramento" at bounding box center [972, 223] width 243 height 64
click at [979, 223] on button "Forçar Encerramento" at bounding box center [1021, 223] width 95 height 20
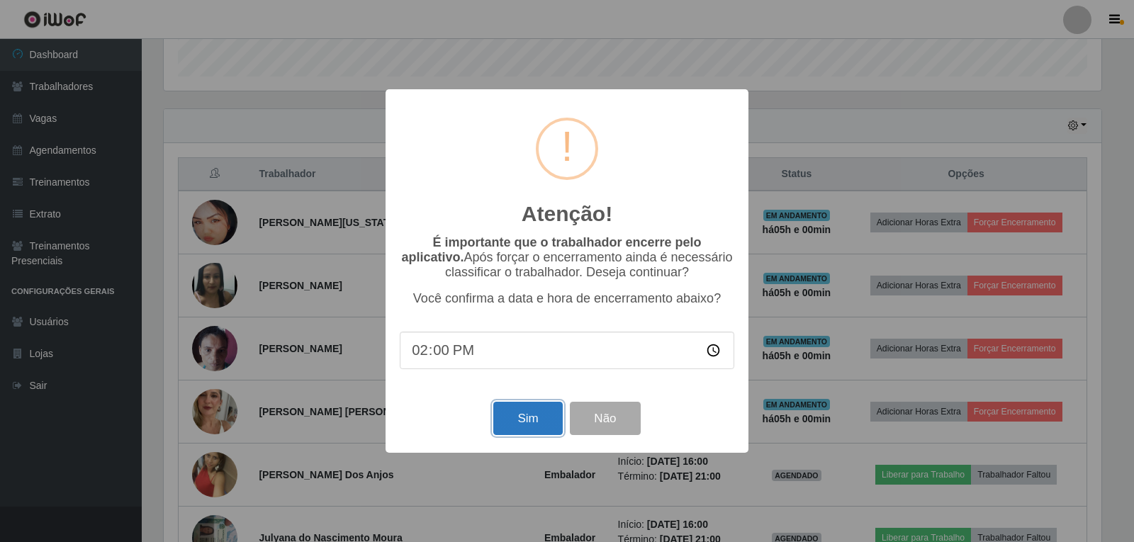
click at [535, 418] on button "Sim" at bounding box center [527, 418] width 69 height 33
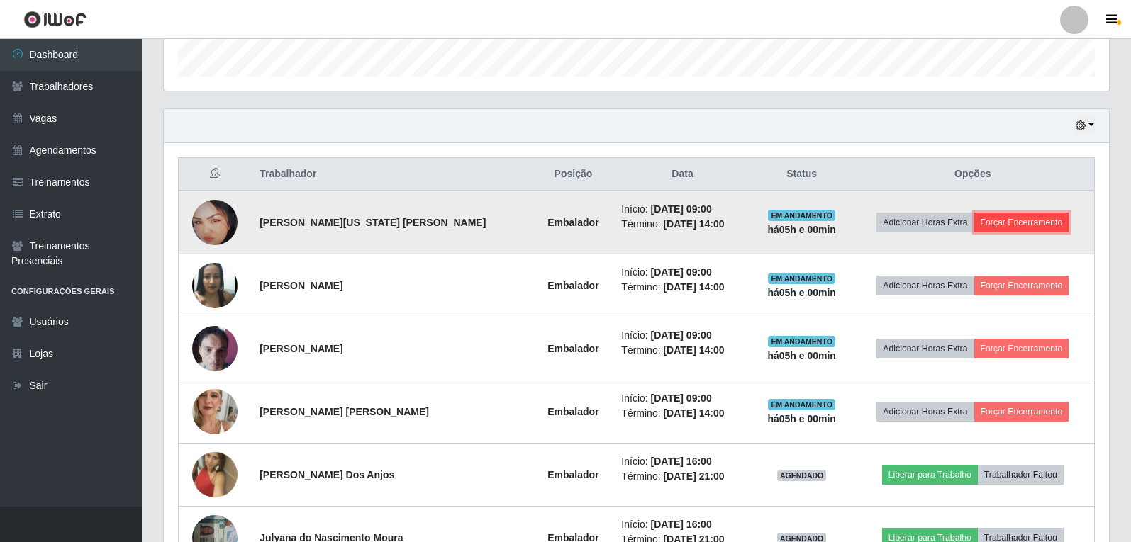
click at [986, 229] on button "Forçar Encerramento" at bounding box center [1021, 223] width 95 height 20
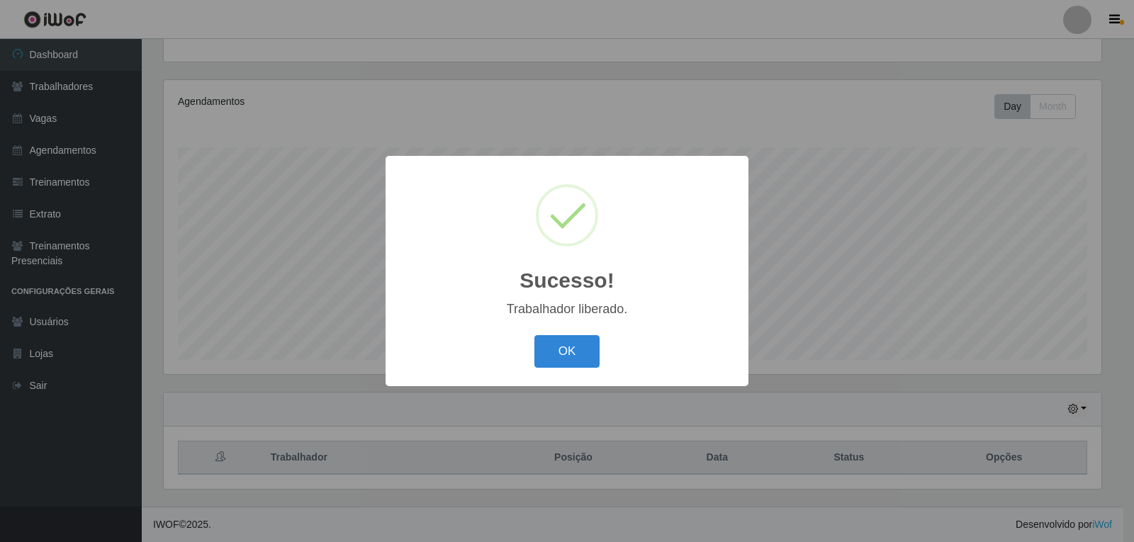
click at [544, 422] on div "Sucesso! × Trabalhador liberado. OK Cancel" at bounding box center [567, 271] width 1134 height 542
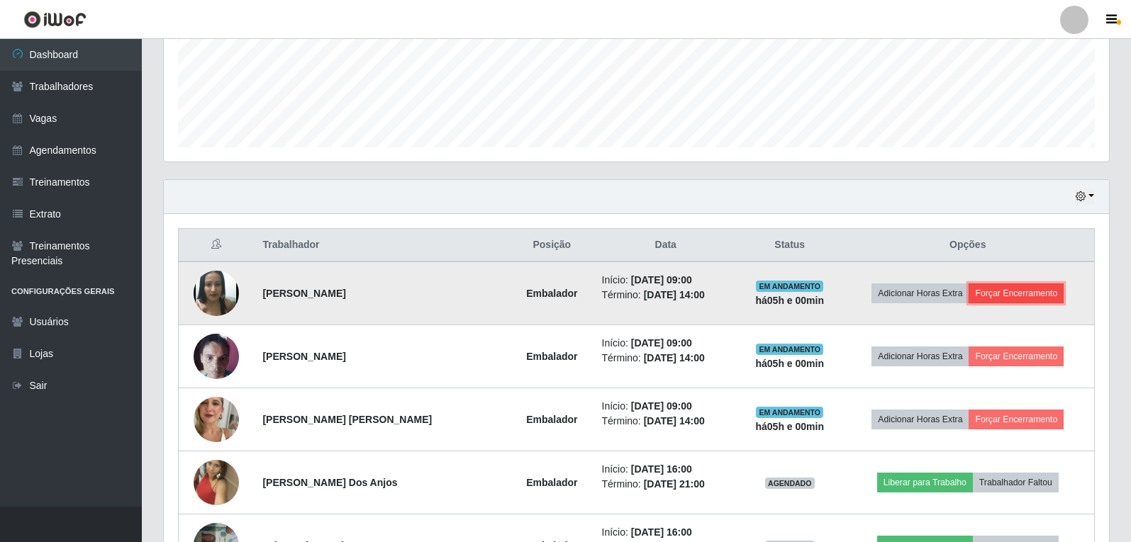
click at [997, 299] on button "Forçar Encerramento" at bounding box center [1015, 294] width 95 height 20
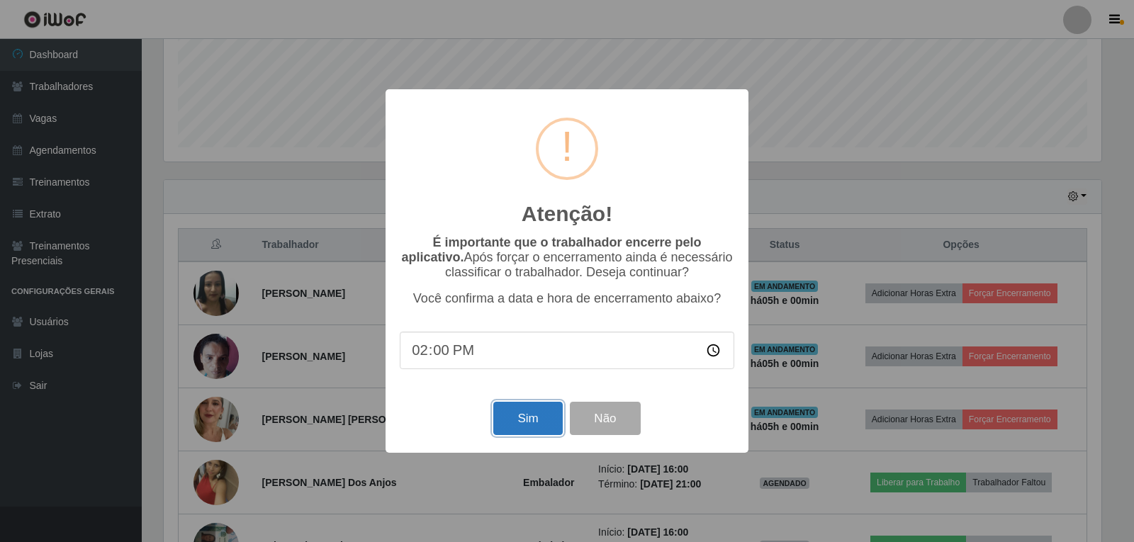
click at [540, 423] on button "Sim" at bounding box center [527, 418] width 69 height 33
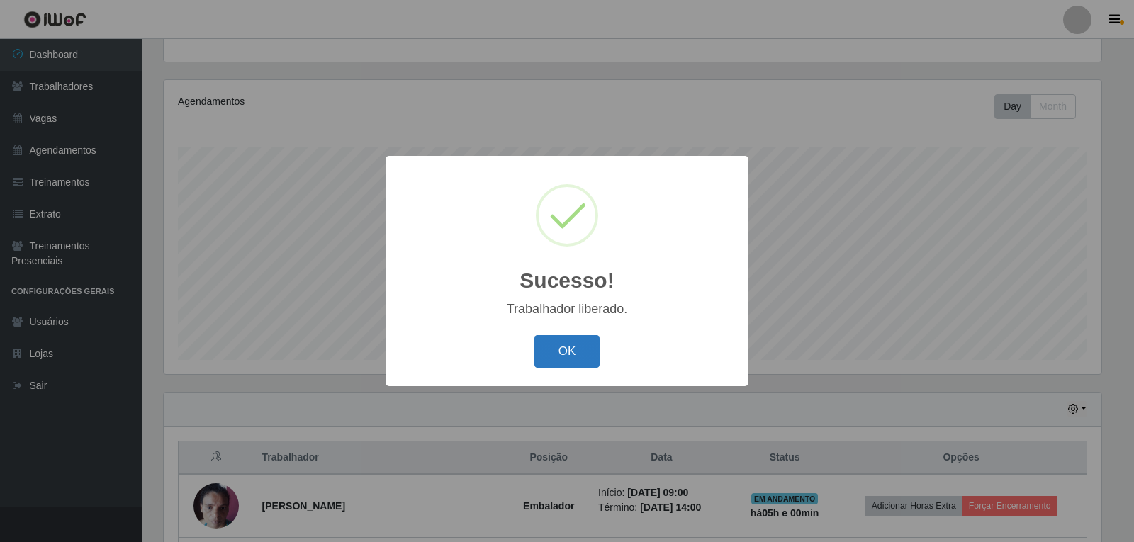
click at [566, 369] on button "OK" at bounding box center [568, 351] width 66 height 33
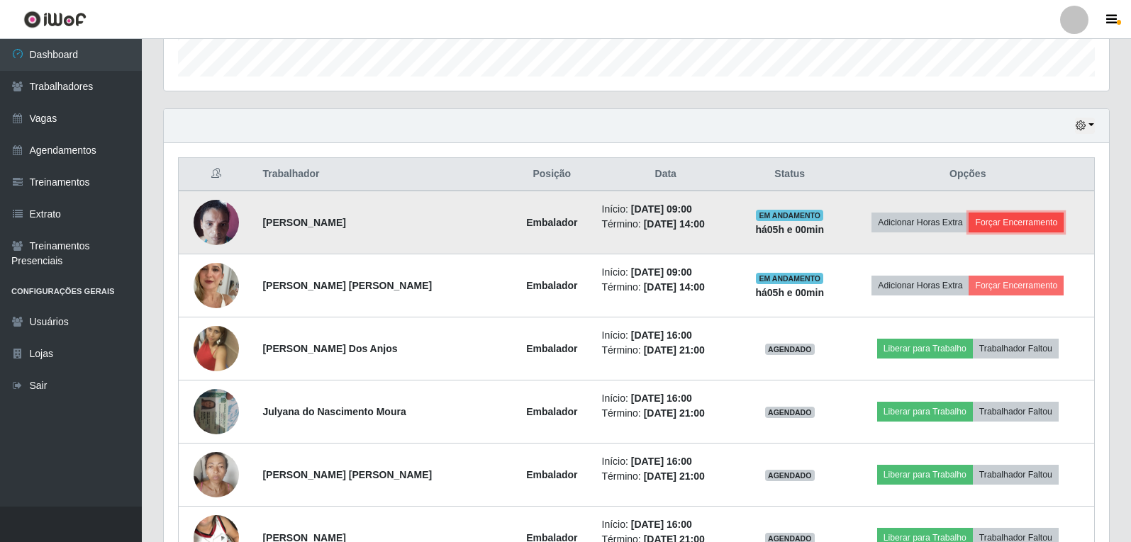
click at [980, 223] on button "Forçar Encerramento" at bounding box center [1015, 223] width 95 height 20
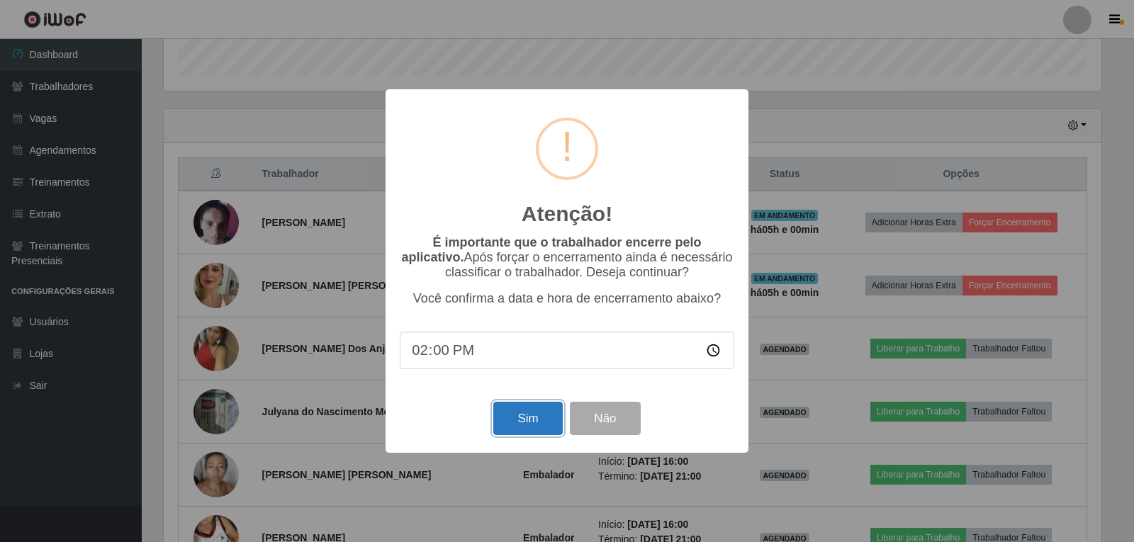
click at [526, 426] on button "Sim" at bounding box center [527, 418] width 69 height 33
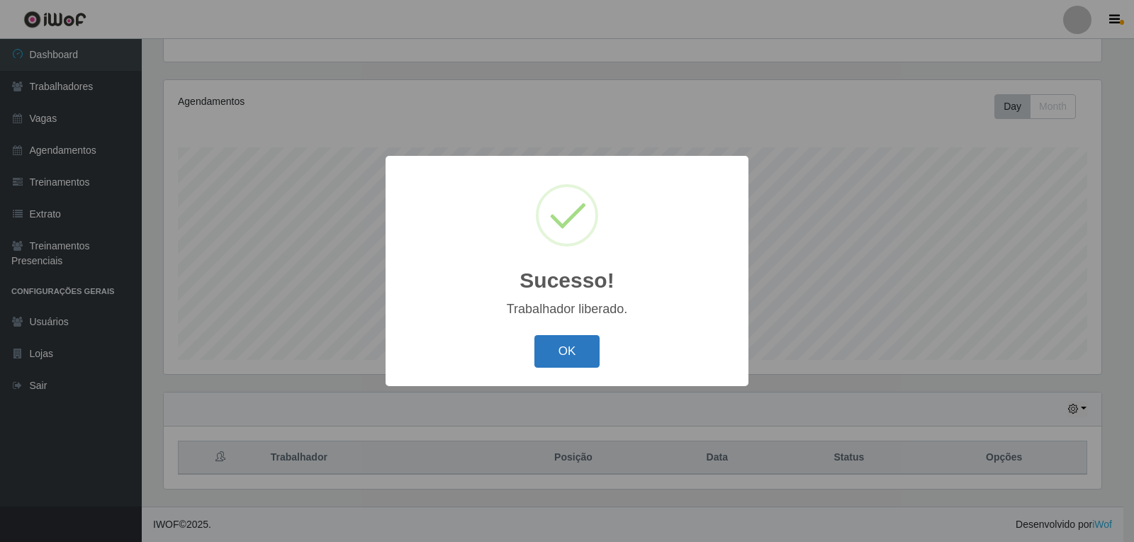
click at [567, 351] on button "OK" at bounding box center [568, 351] width 66 height 33
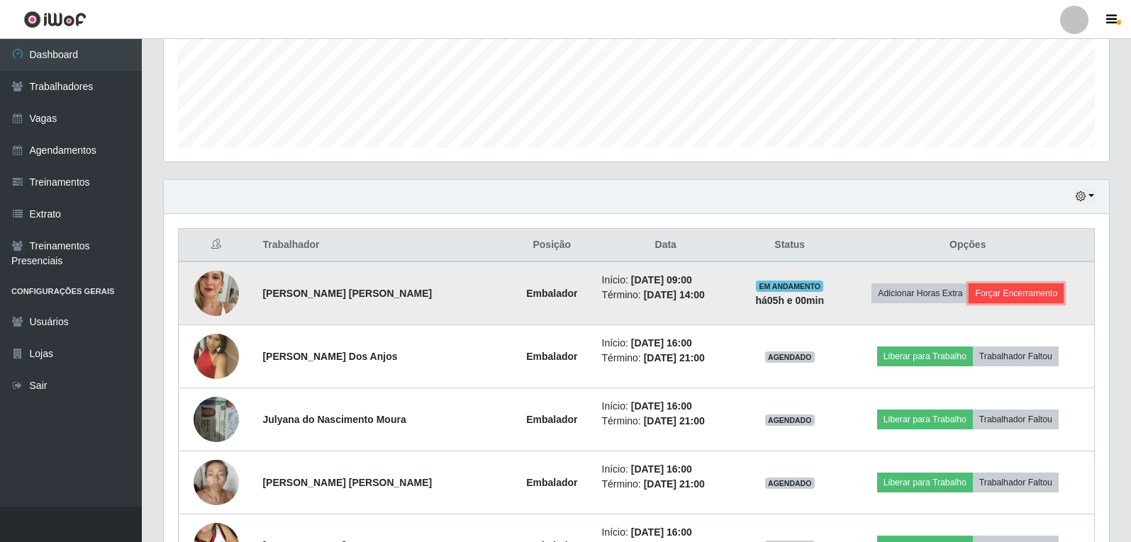
click at [1002, 295] on button "Forçar Encerramento" at bounding box center [1015, 294] width 95 height 20
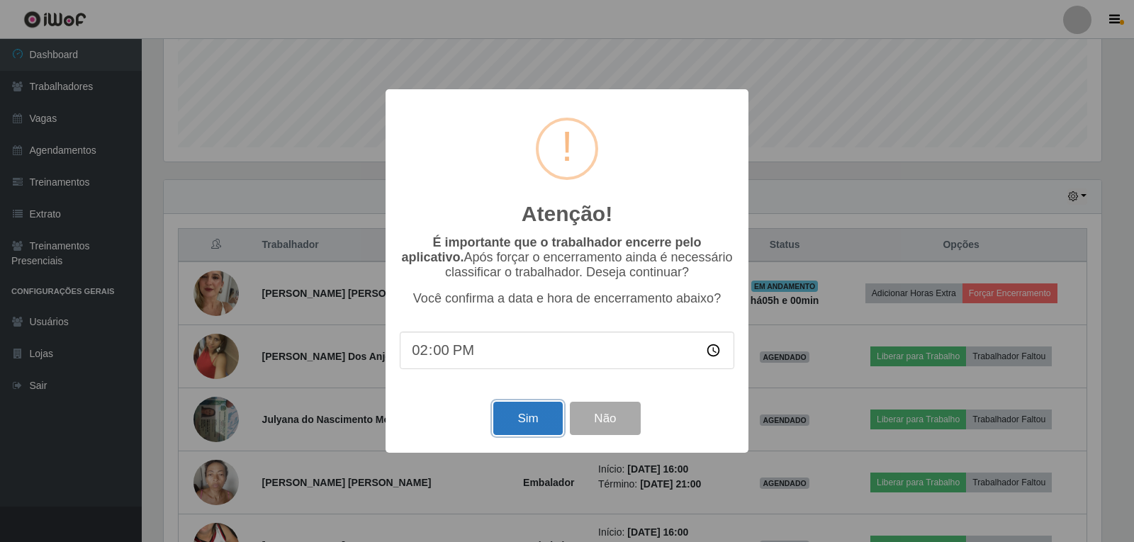
click at [535, 420] on button "Sim" at bounding box center [527, 418] width 69 height 33
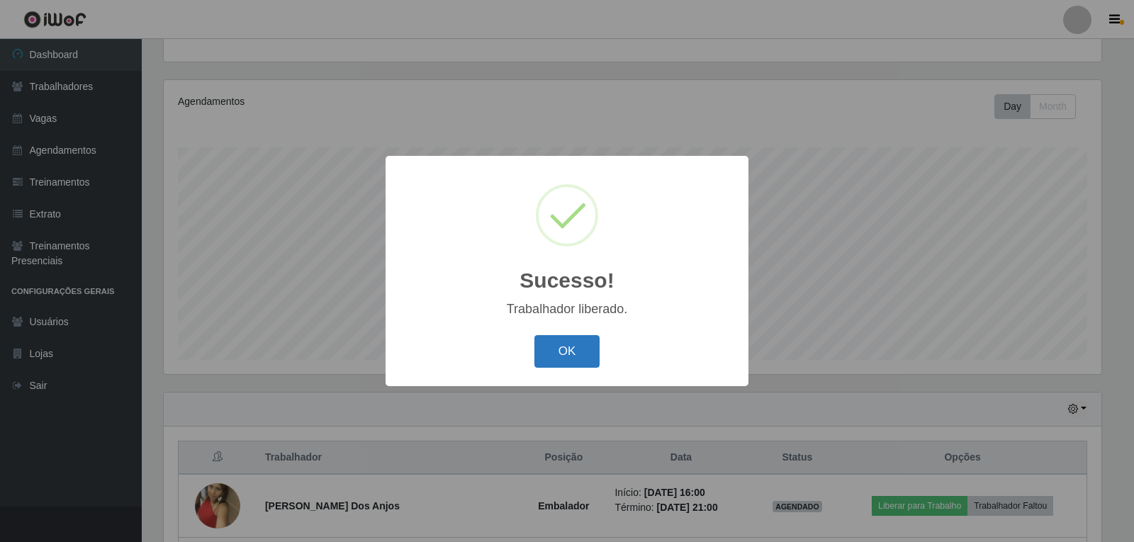
click at [576, 346] on button "OK" at bounding box center [568, 351] width 66 height 33
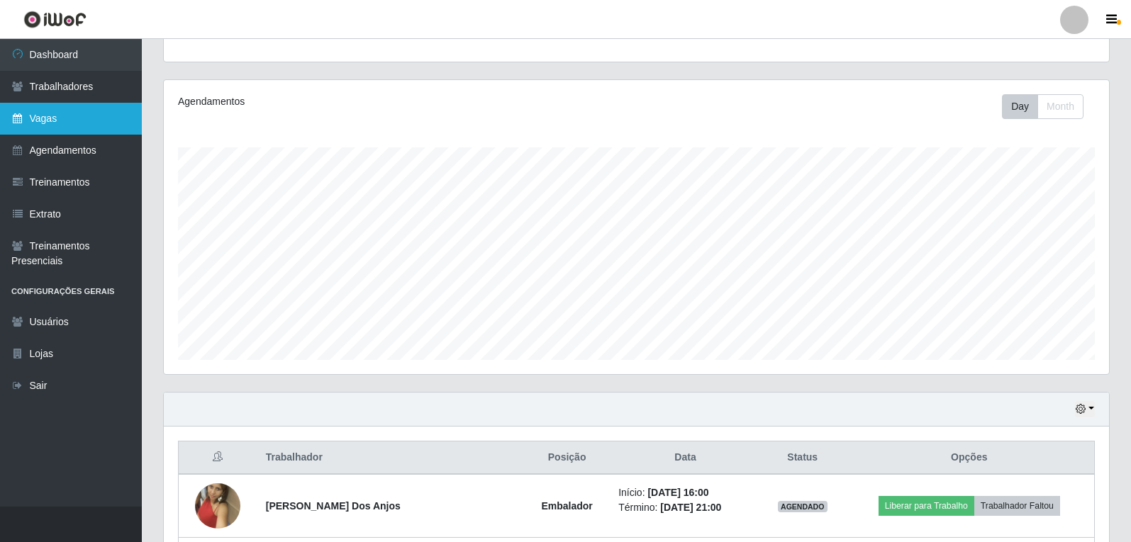
click at [82, 129] on link "Vagas" at bounding box center [71, 119] width 142 height 32
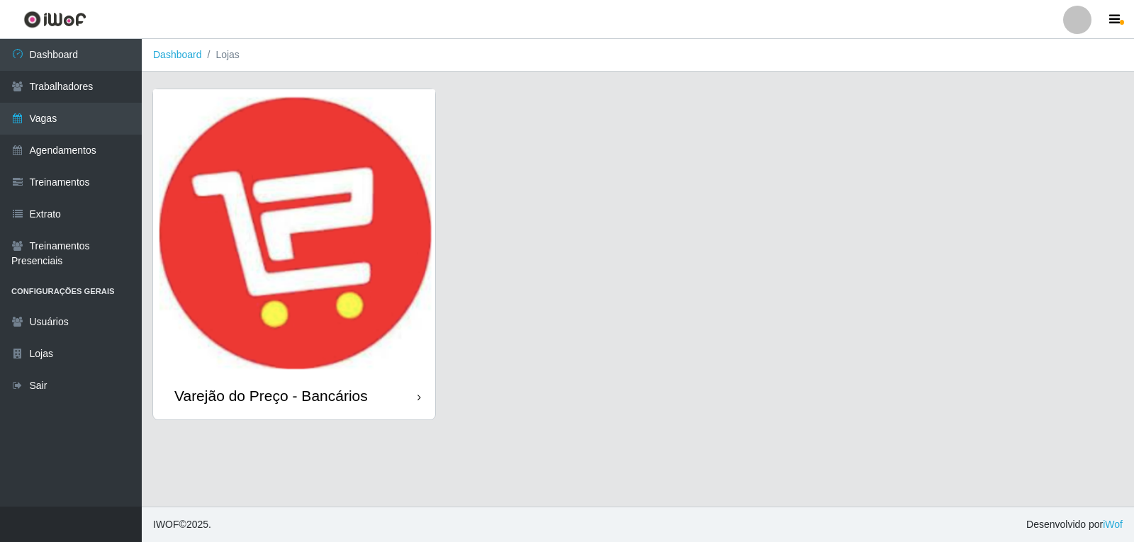
click at [283, 279] on img at bounding box center [294, 231] width 282 height 284
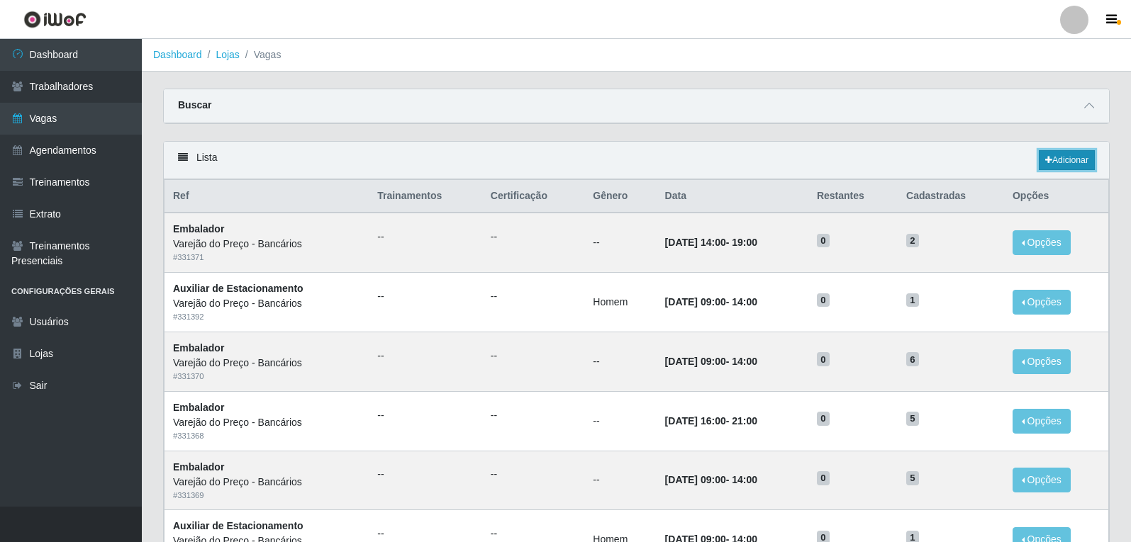
click at [1054, 165] on link "Adicionar" at bounding box center [1067, 160] width 56 height 20
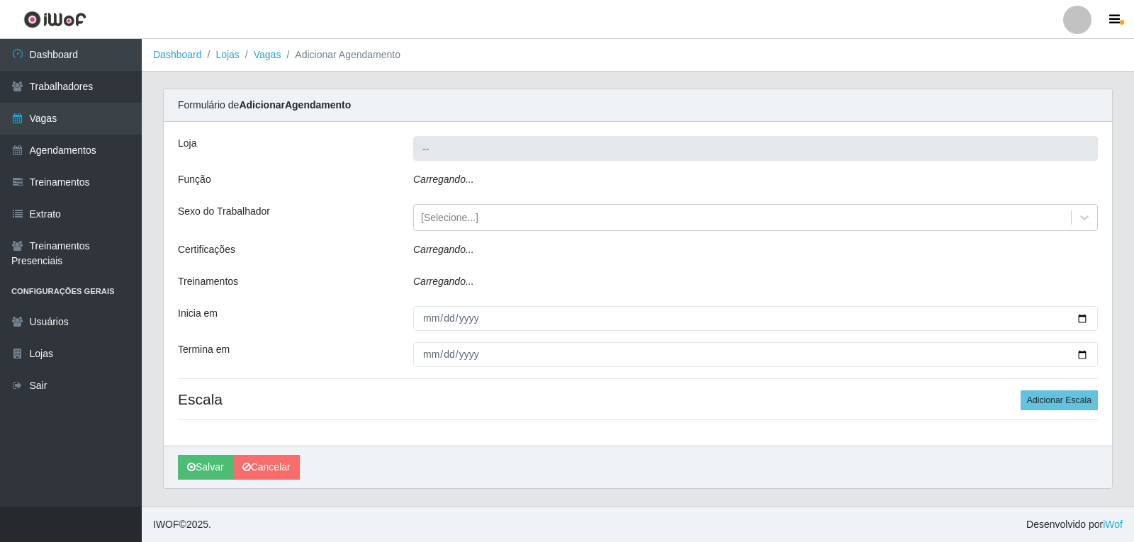
type input "Varejão do Preço - Bancários"
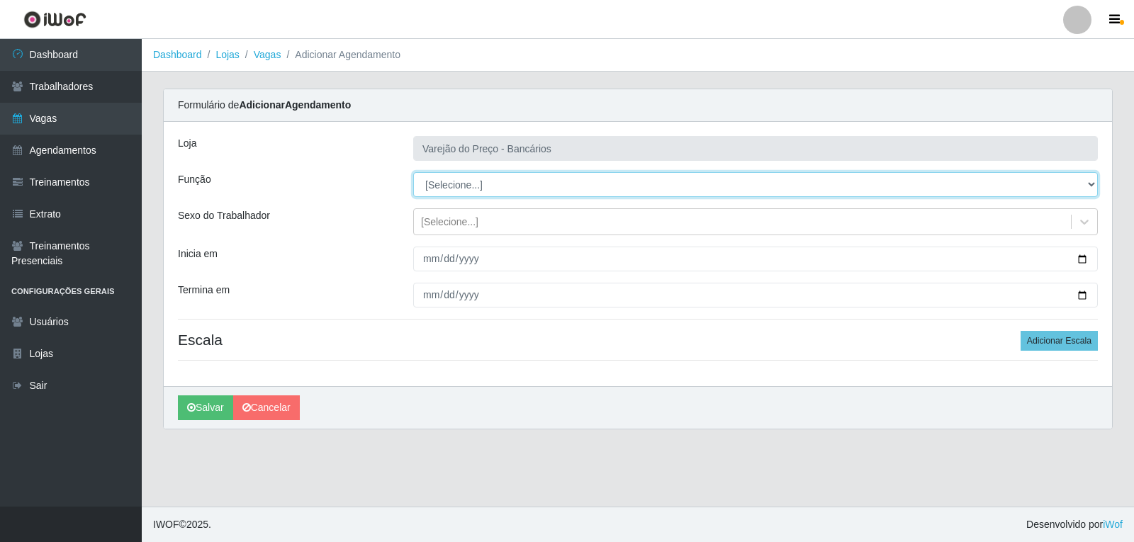
click at [510, 183] on select "[Selecione...] Auxiliar de Estacionamento Auxiliar de Estacionamento + Auxiliar…" at bounding box center [755, 184] width 685 height 25
select select "1"
click at [413, 172] on select "[Selecione...] Auxiliar de Estacionamento Auxiliar de Estacionamento + Auxiliar…" at bounding box center [755, 184] width 685 height 25
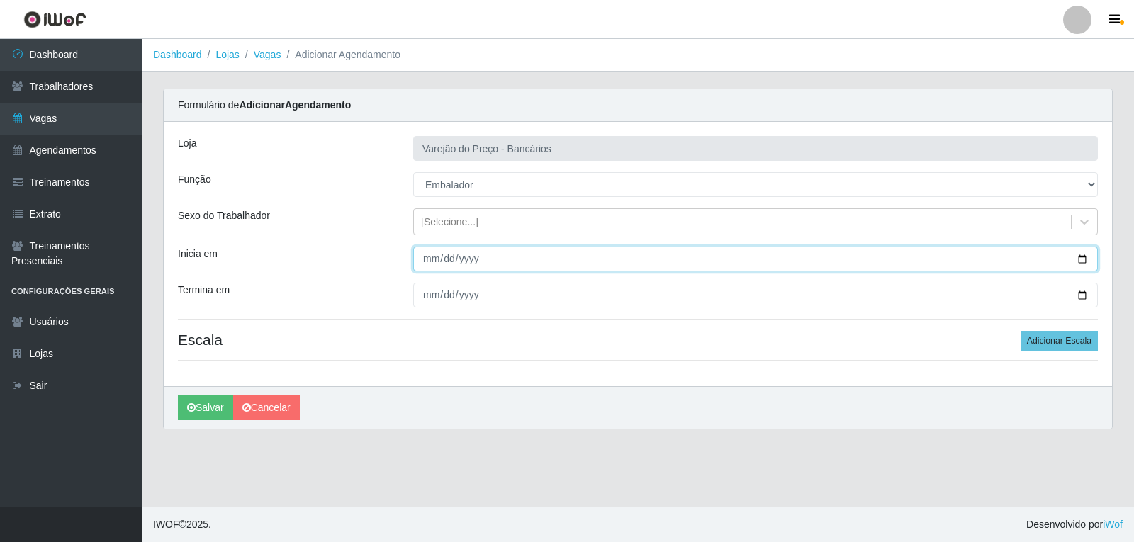
click at [432, 257] on input "Inicia em" at bounding box center [755, 259] width 685 height 25
type input "[DATE]"
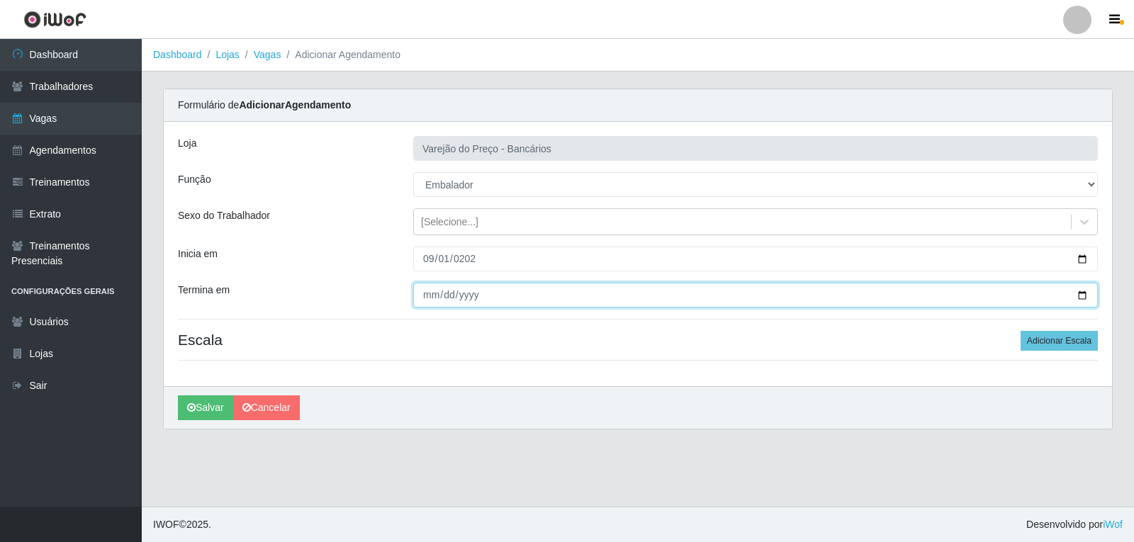
click at [432, 295] on input "Termina em" at bounding box center [755, 295] width 685 height 25
type input "[DATE]"
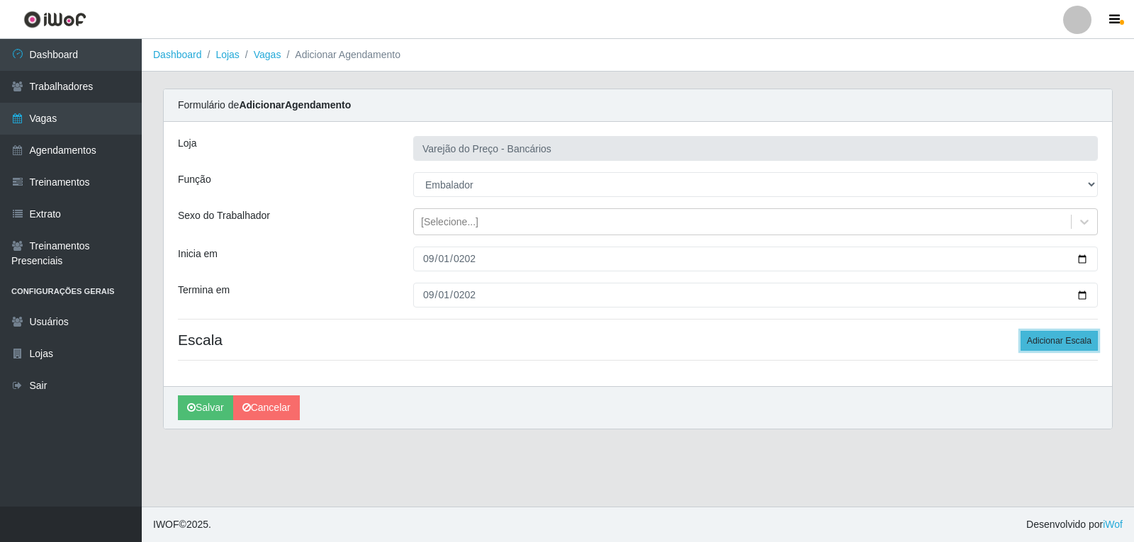
click at [1065, 335] on button "Adicionar Escala" at bounding box center [1059, 341] width 77 height 20
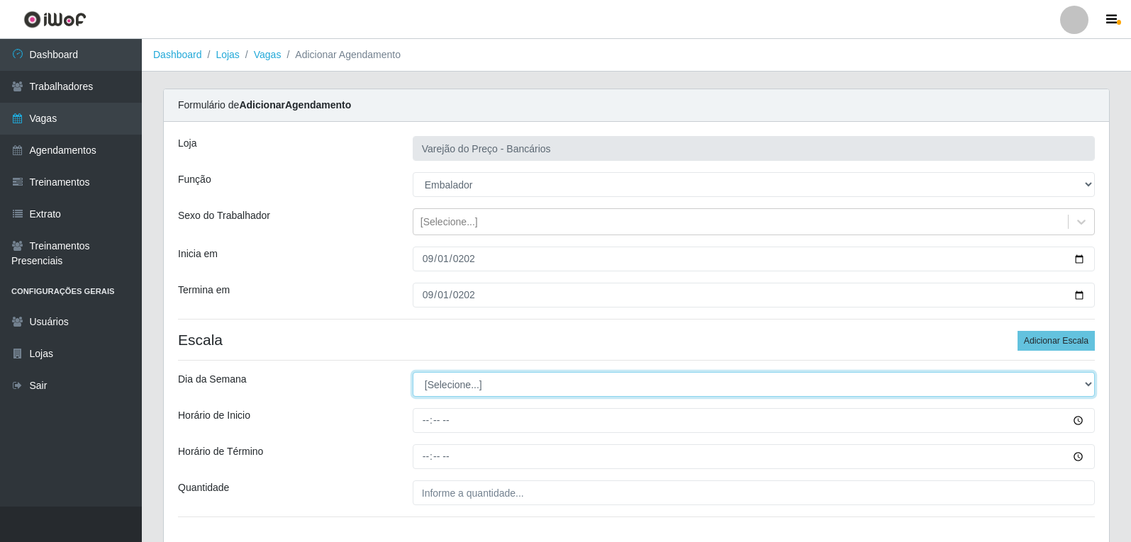
click at [518, 388] on select "[Selecione...] Segunda Terça Quarta Quinta Sexta Sábado Domingo" at bounding box center [754, 384] width 682 height 25
select select "1"
click at [413, 372] on select "[Selecione...] Segunda Terça Quarta Quinta Sexta Sábado Domingo" at bounding box center [754, 384] width 682 height 25
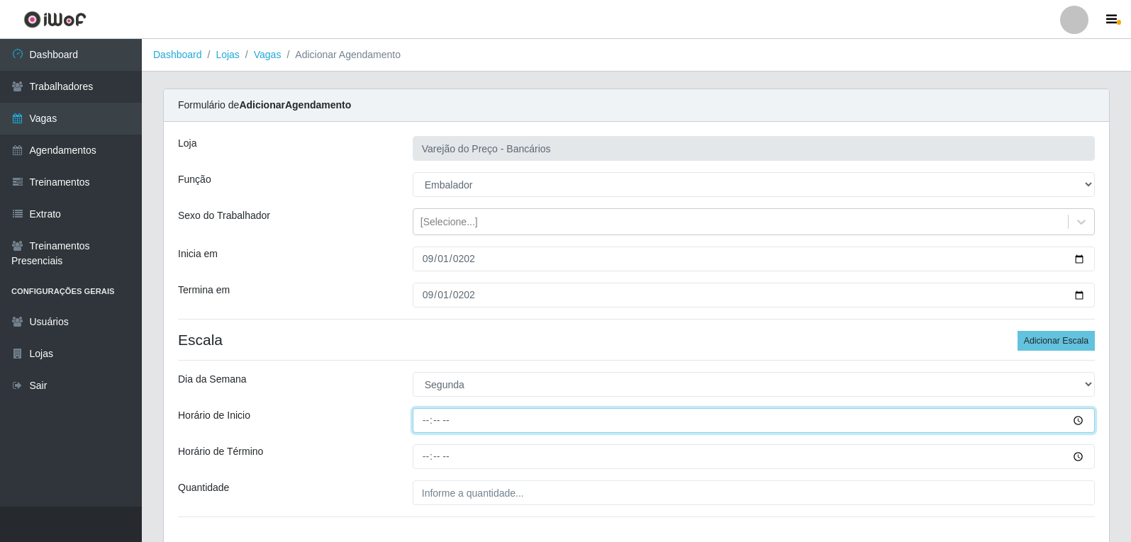
click at [420, 423] on input "Horário de Inicio" at bounding box center [754, 420] width 682 height 25
type input "16:00"
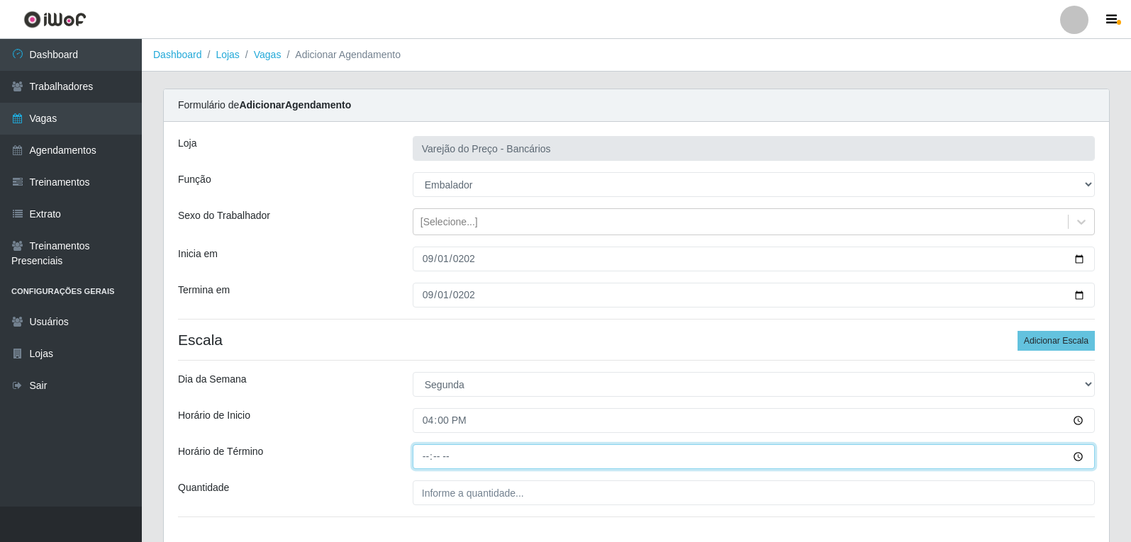
click at [418, 454] on input "Horário de Término" at bounding box center [754, 456] width 682 height 25
type input "21:00"
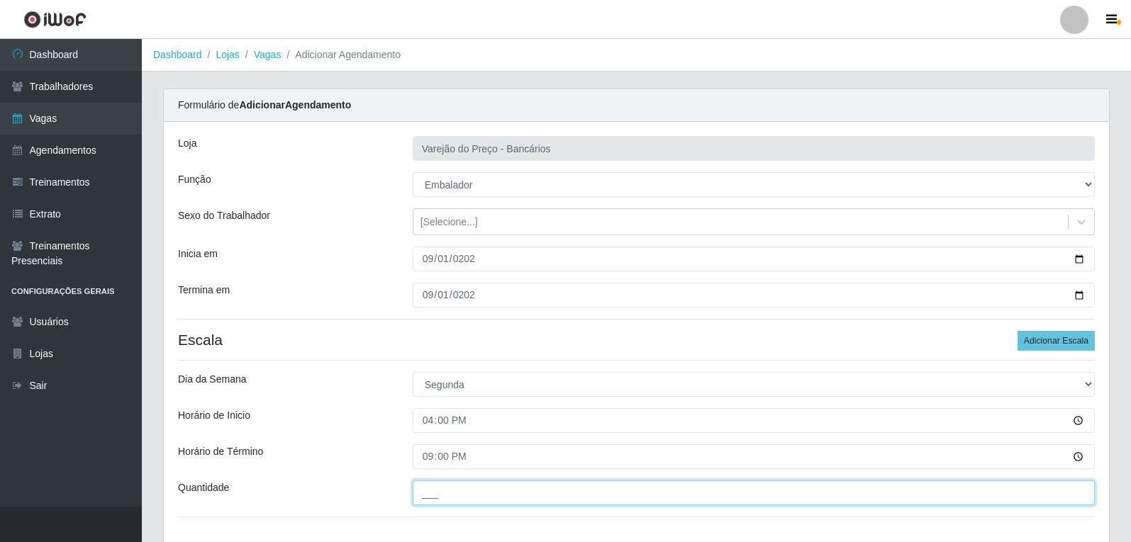
click at [481, 503] on input "___" at bounding box center [754, 493] width 682 height 25
type input "5__"
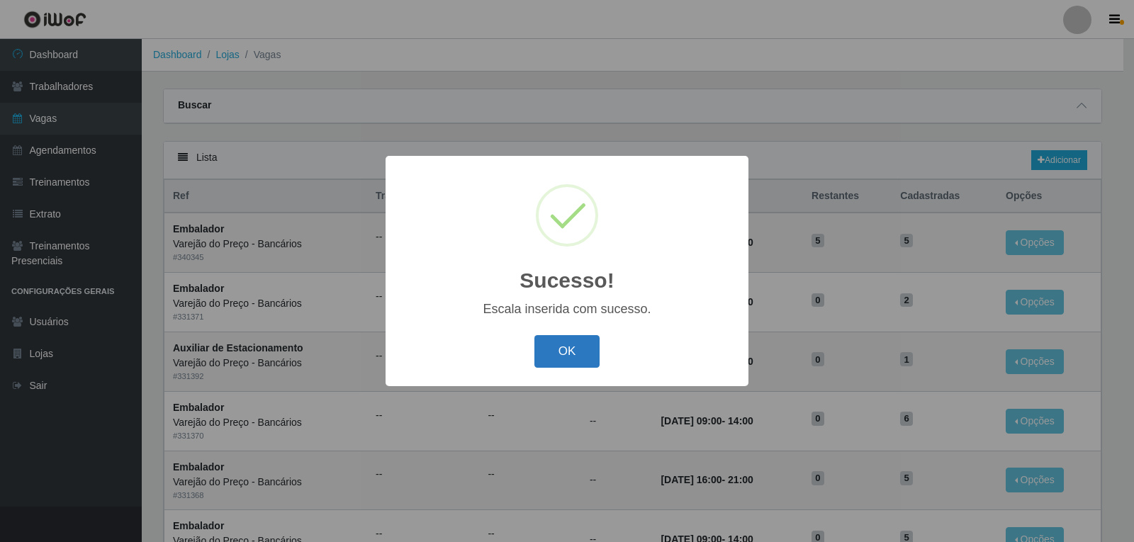
click at [544, 361] on button "OK" at bounding box center [568, 351] width 66 height 33
